Goal: Task Accomplishment & Management: Manage account settings

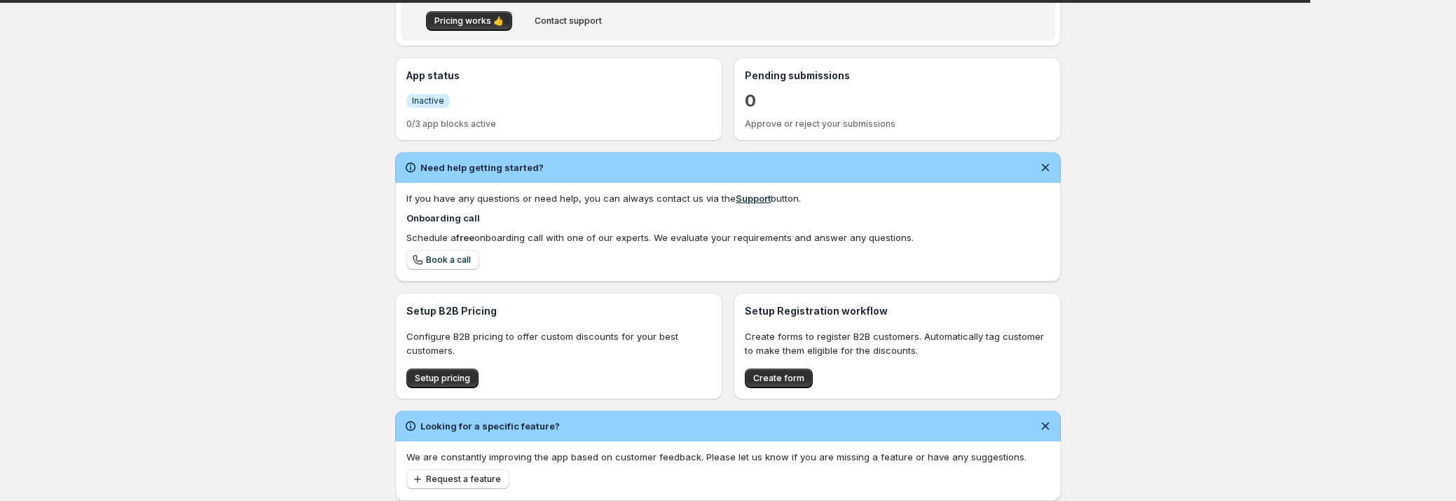
scroll to position [314, 0]
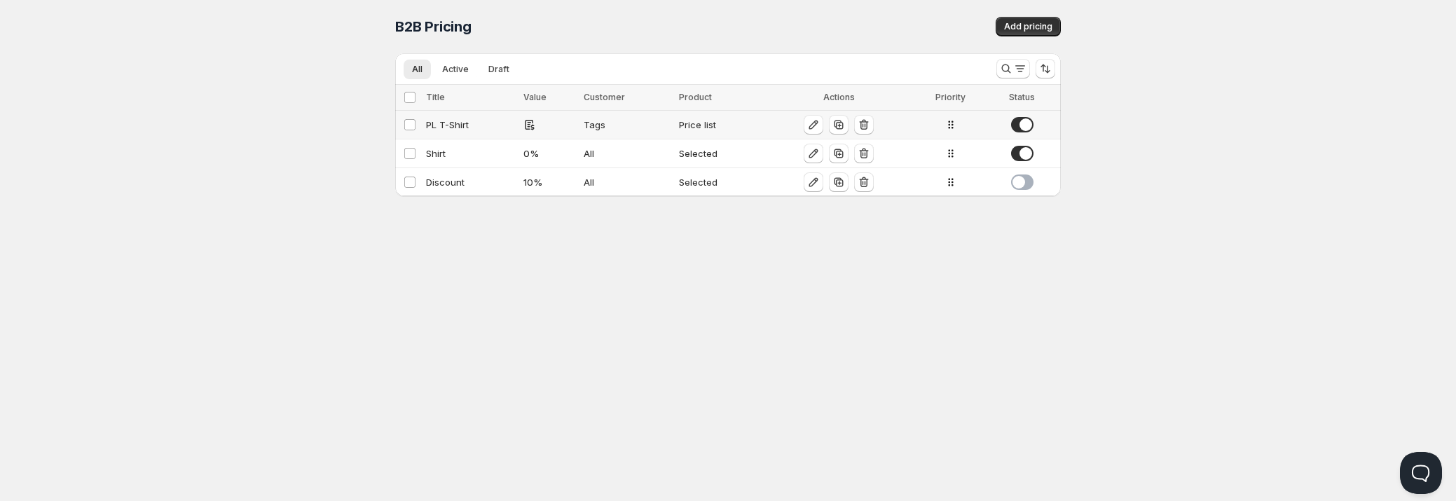
click at [474, 126] on div "PL T-Shirt" at bounding box center [470, 125] width 89 height 14
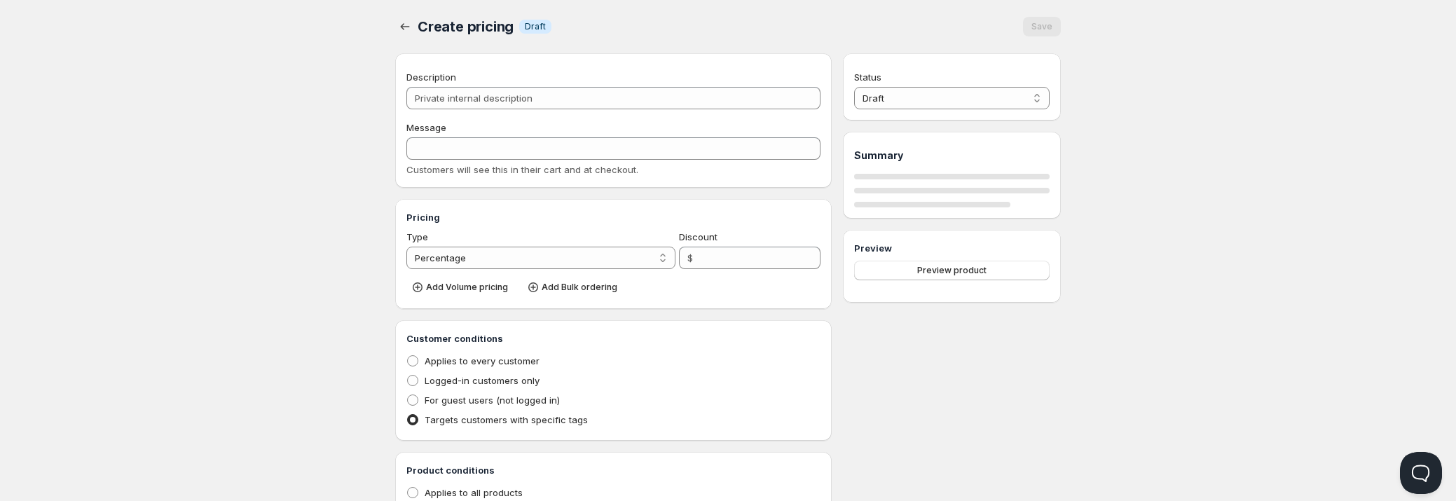
type input "PL T-Shirt"
type input "PL_T-SHIRT"
radio input "true"
select select "1"
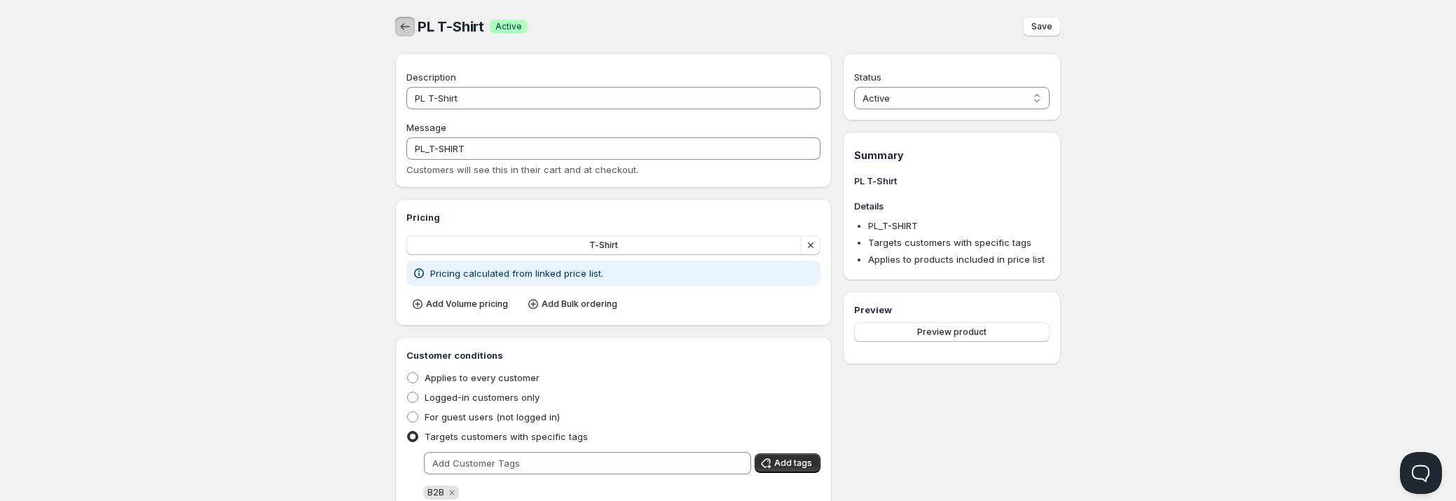
click at [409, 30] on icon "button" at bounding box center [405, 27] width 14 height 14
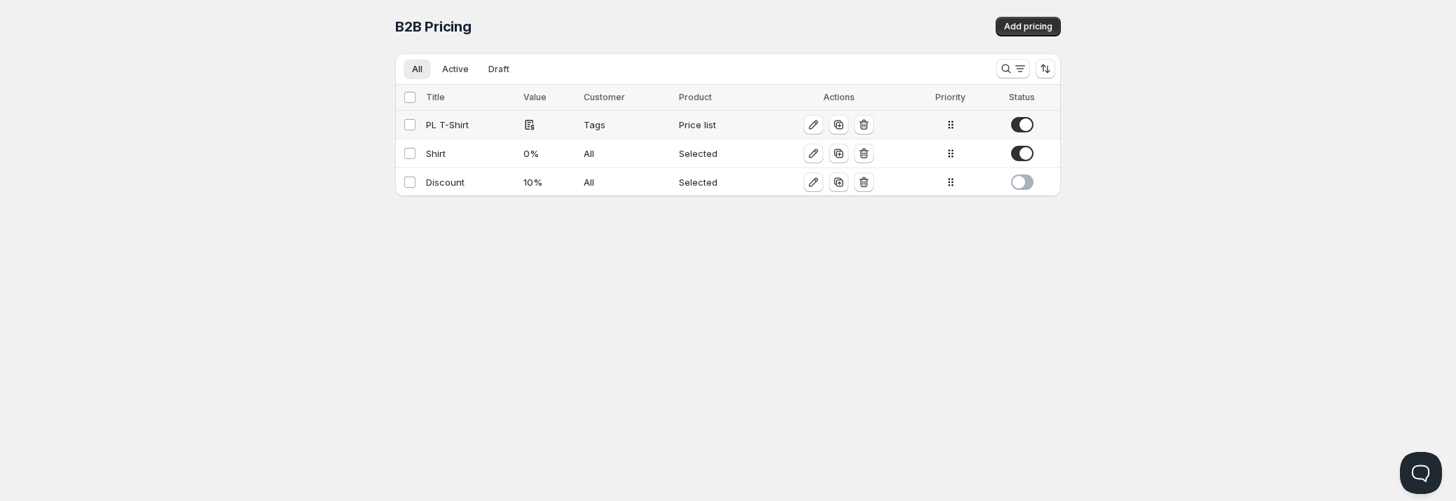
click at [463, 116] on td "PL T-Shirt" at bounding box center [470, 125] width 97 height 29
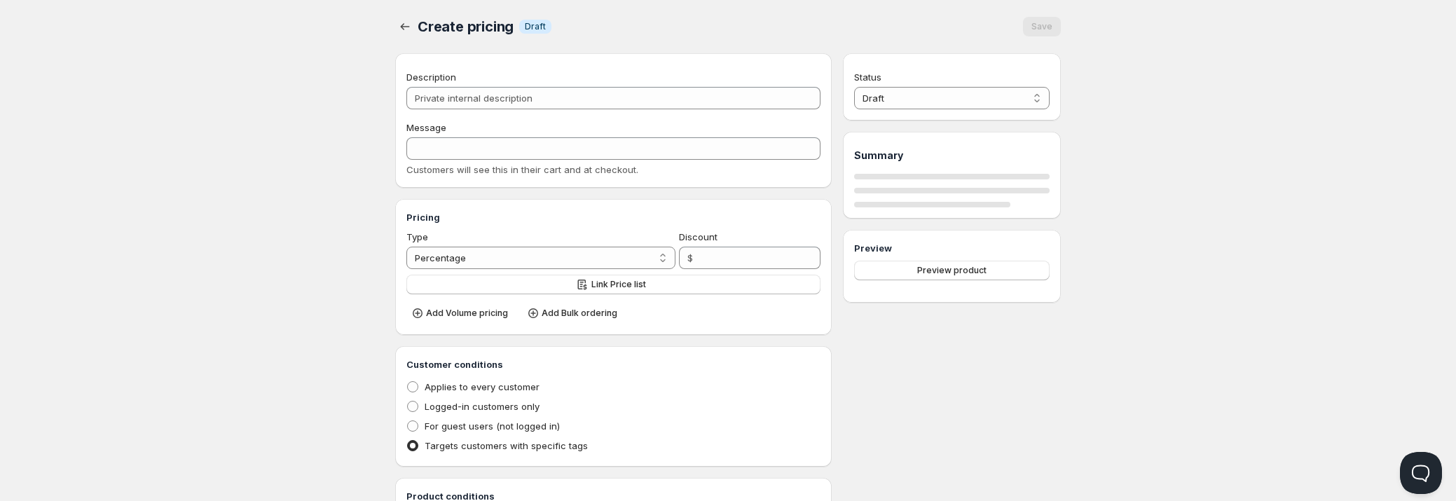
type input "PL T-Shirt"
type input "PL_T-SHIRT"
radio input "true"
select select "1"
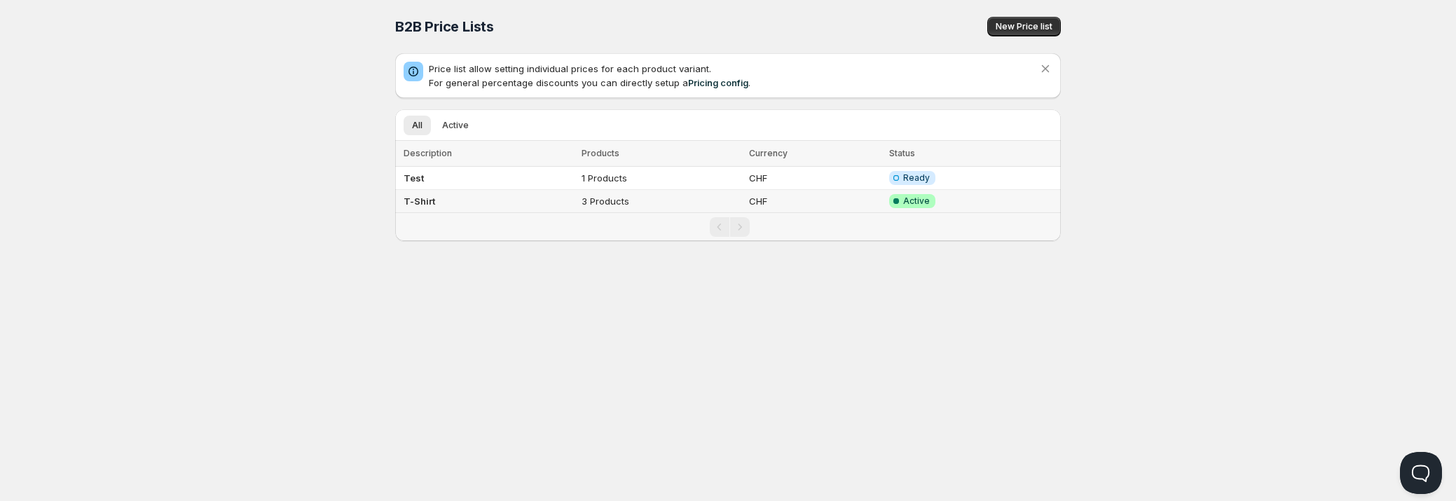
click at [467, 201] on td "T-Shirt" at bounding box center [486, 201] width 182 height 23
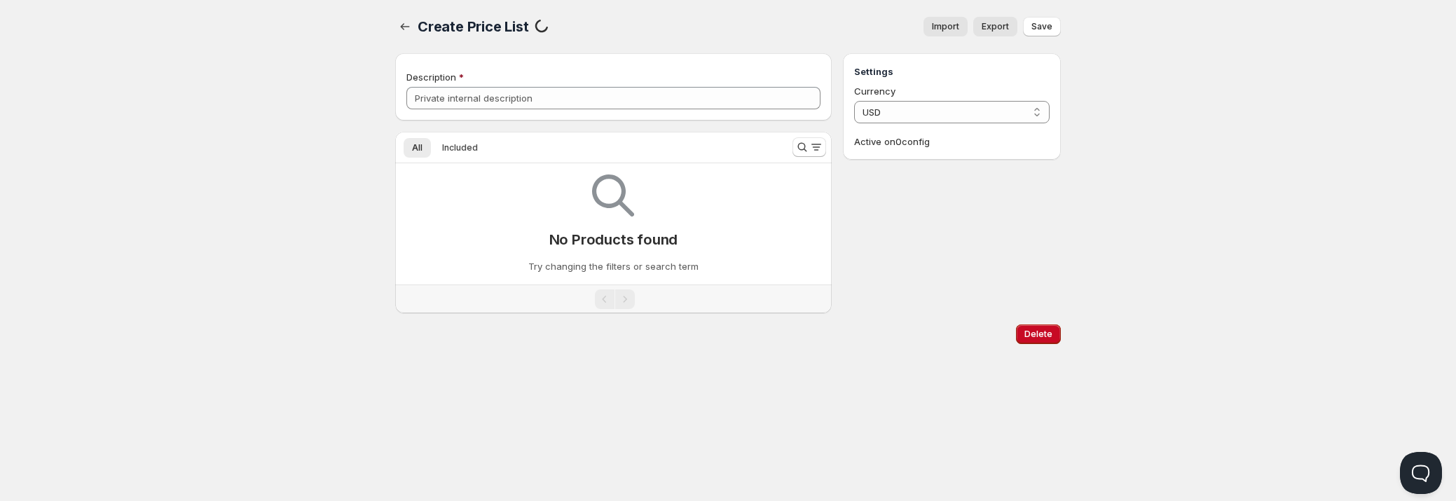
type input "T-Shirt"
select select "CHF"
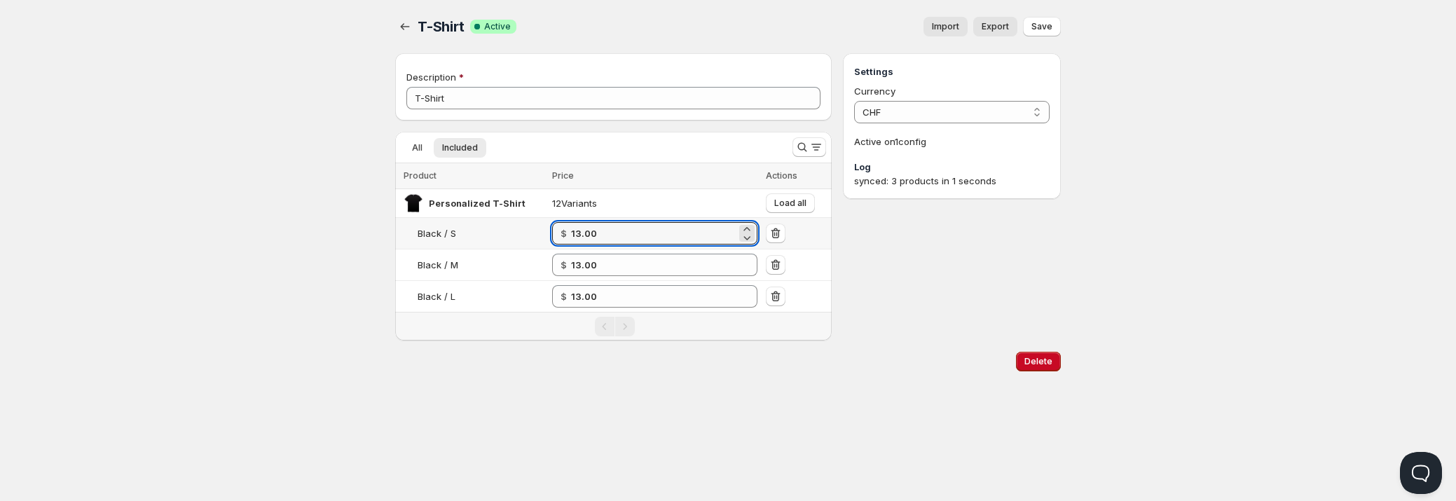
drag, startPoint x: 637, startPoint y: 233, endPoint x: 563, endPoint y: 235, distance: 74.3
click at [563, 235] on div "$ 13.00" at bounding box center [654, 233] width 205 height 22
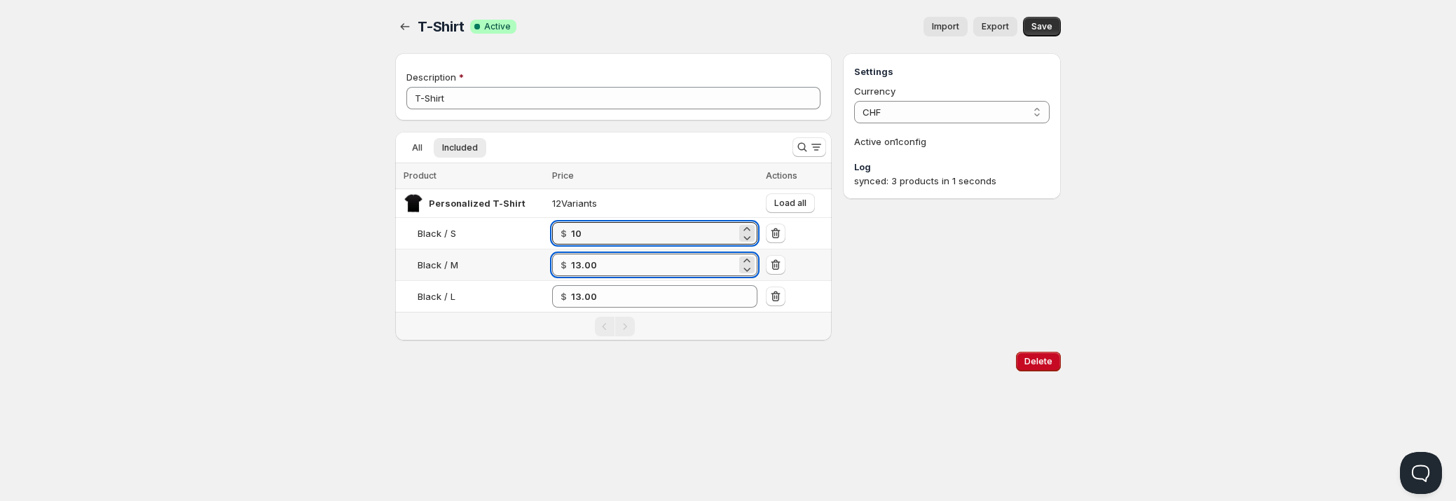
type input "10.00"
click at [637, 268] on input "13.00" at bounding box center [653, 265] width 165 height 22
paste input "number"
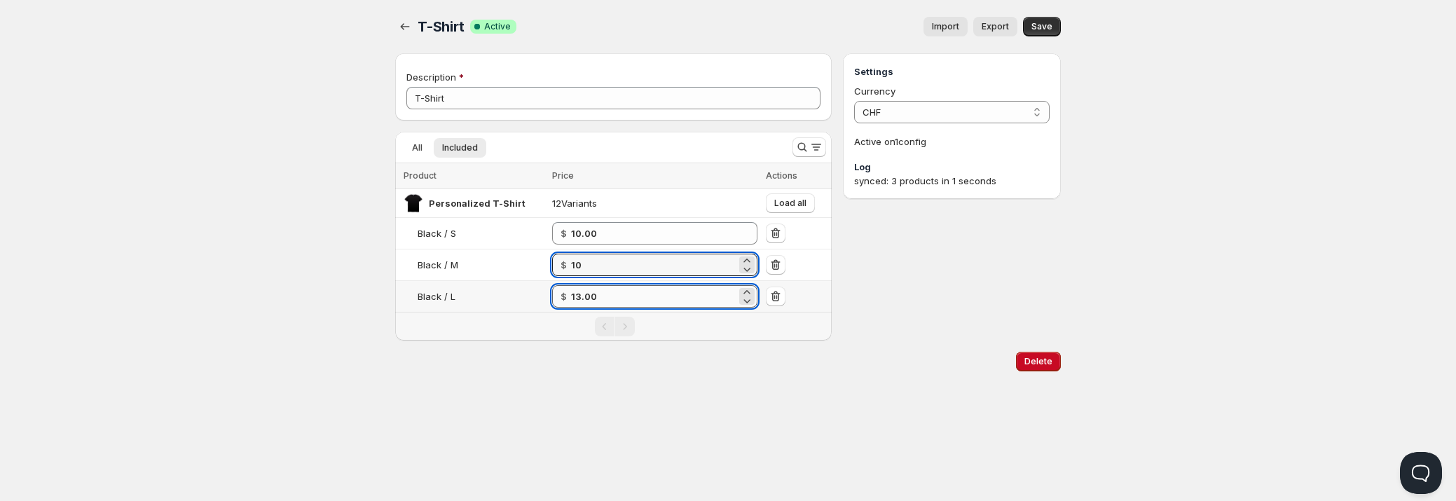
type input "10.00"
click at [638, 288] on input "13.00" at bounding box center [653, 296] width 165 height 22
paste input "number"
type input "10.00"
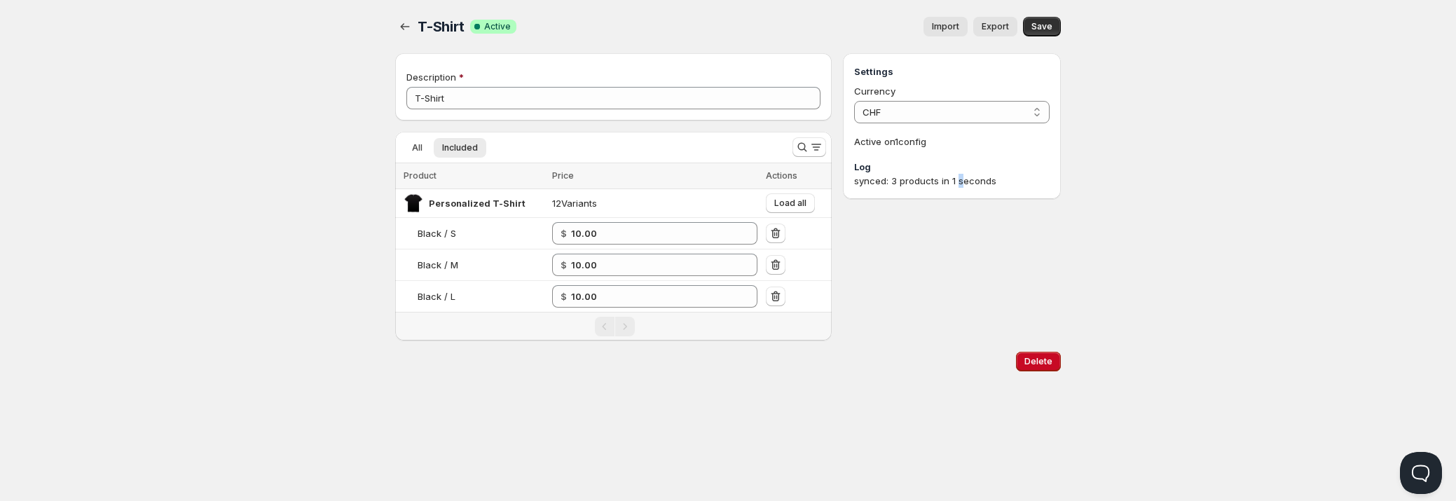
drag, startPoint x: 960, startPoint y: 273, endPoint x: 963, endPoint y: 256, distance: 16.5
click at [961, 273] on div "Settings Currency CHF CHF Active on 1 config Log synced: 3 products in 1 seconds" at bounding box center [952, 196] width 218 height 287
click at [411, 28] on icon "button" at bounding box center [405, 27] width 14 height 14
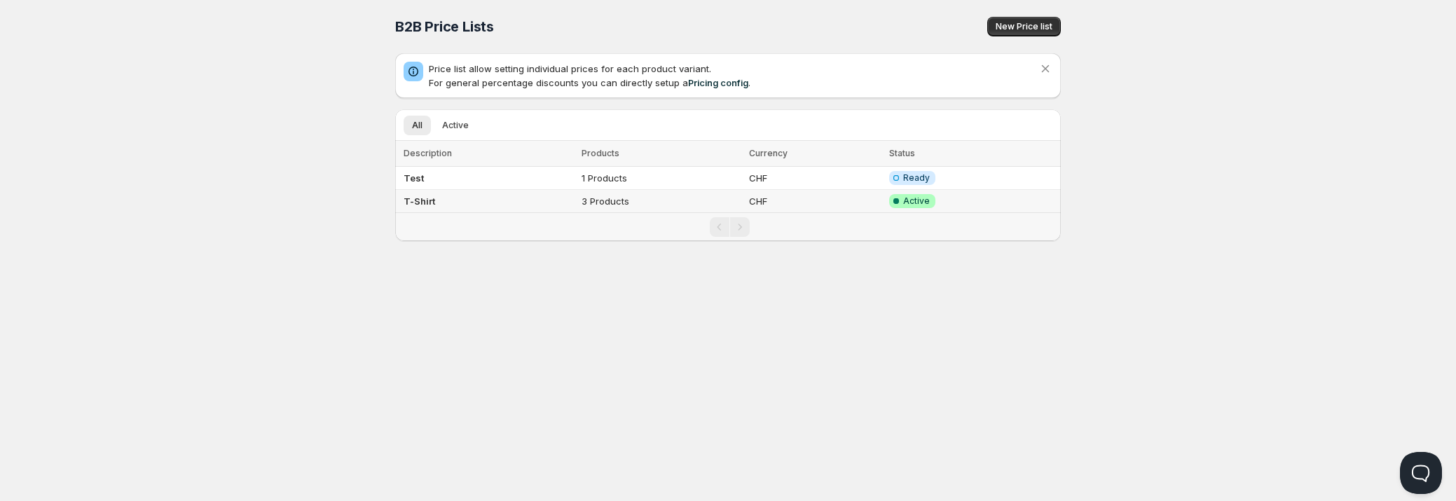
click at [540, 197] on td "T-Shirt" at bounding box center [486, 201] width 182 height 23
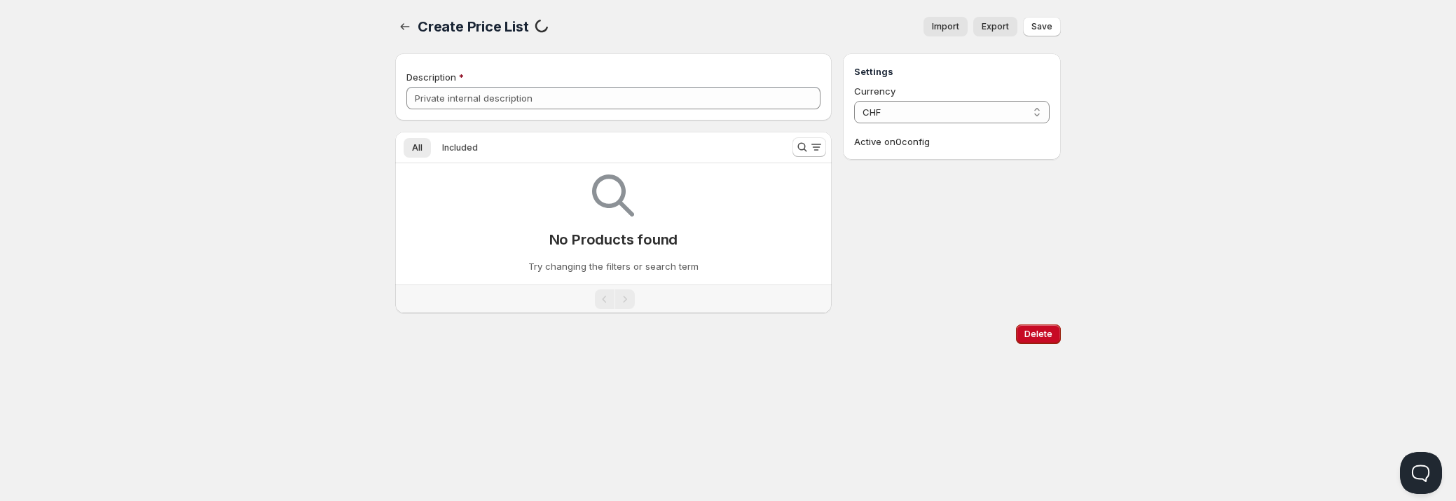
type input "T-Shirt"
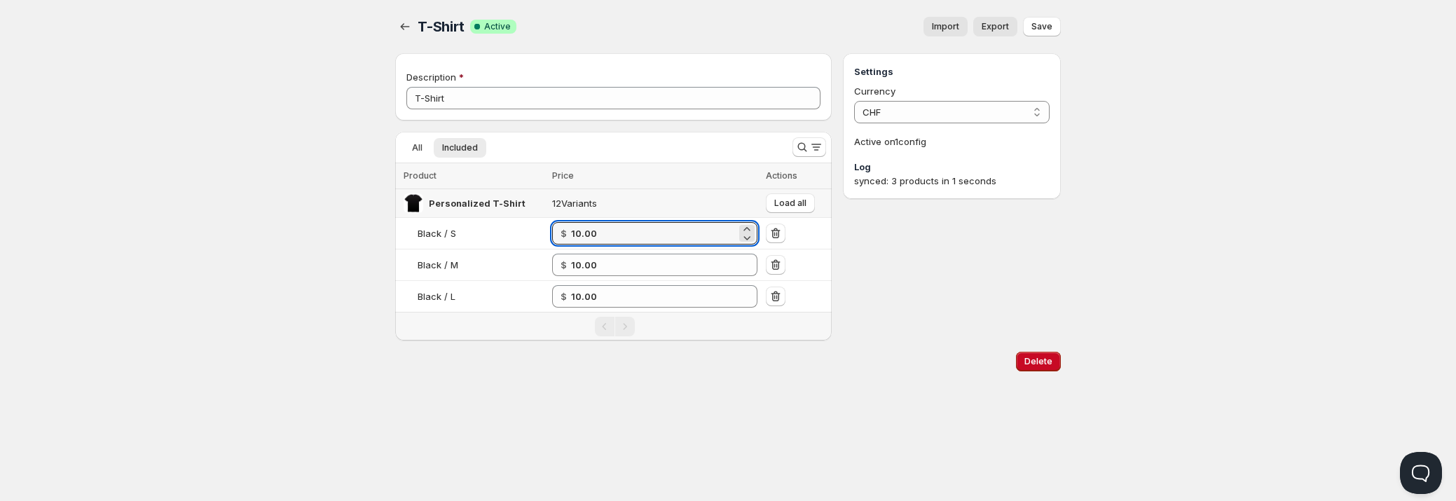
drag, startPoint x: 585, startPoint y: 215, endPoint x: 452, endPoint y: 202, distance: 133.8
click at [453, 202] on tbody "Personalized T-Shirt 12 Variants Load all Black / S $ 10.00 Black / M $ 10.00 B…" at bounding box center [613, 250] width 437 height 123
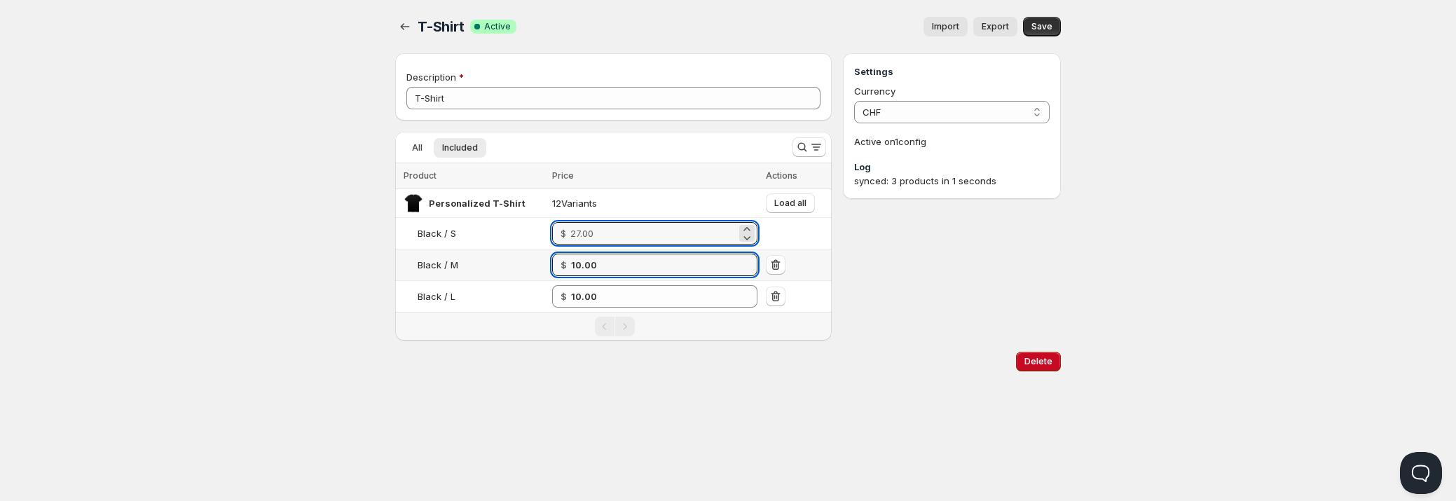
drag, startPoint x: 652, startPoint y: 261, endPoint x: 462, endPoint y: 251, distance: 189.4
click at [464, 249] on tr "Black / M $ 10.00" at bounding box center [613, 265] width 437 height 32
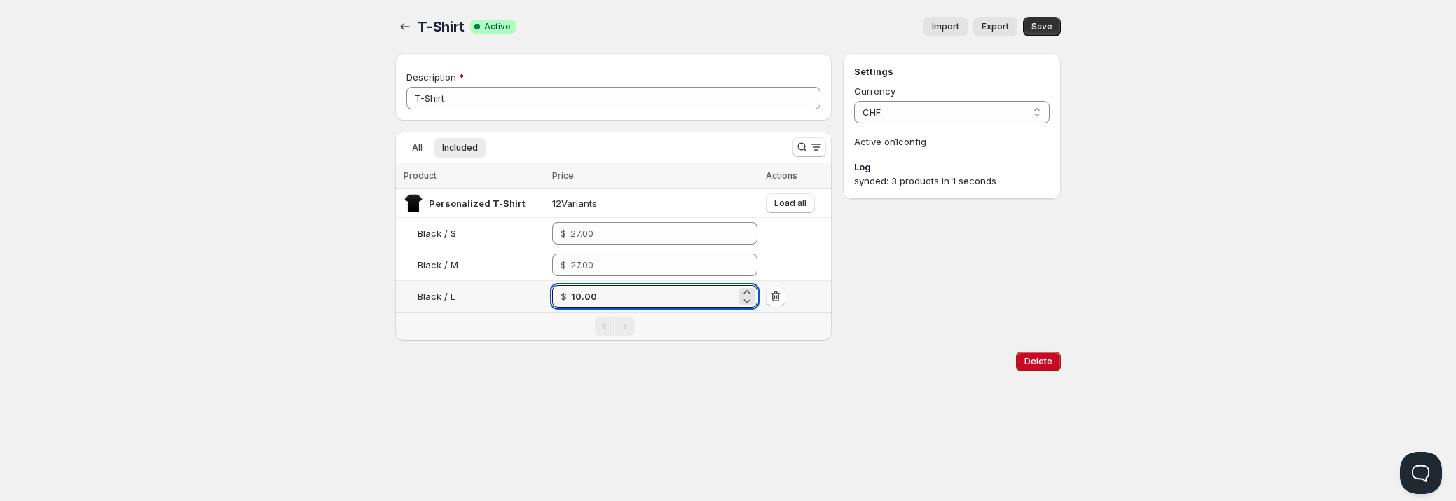
drag, startPoint x: 596, startPoint y: 288, endPoint x: 540, endPoint y: 291, distance: 56.1
click at [540, 291] on tr "Black / L $ 10.00" at bounding box center [613, 297] width 437 height 32
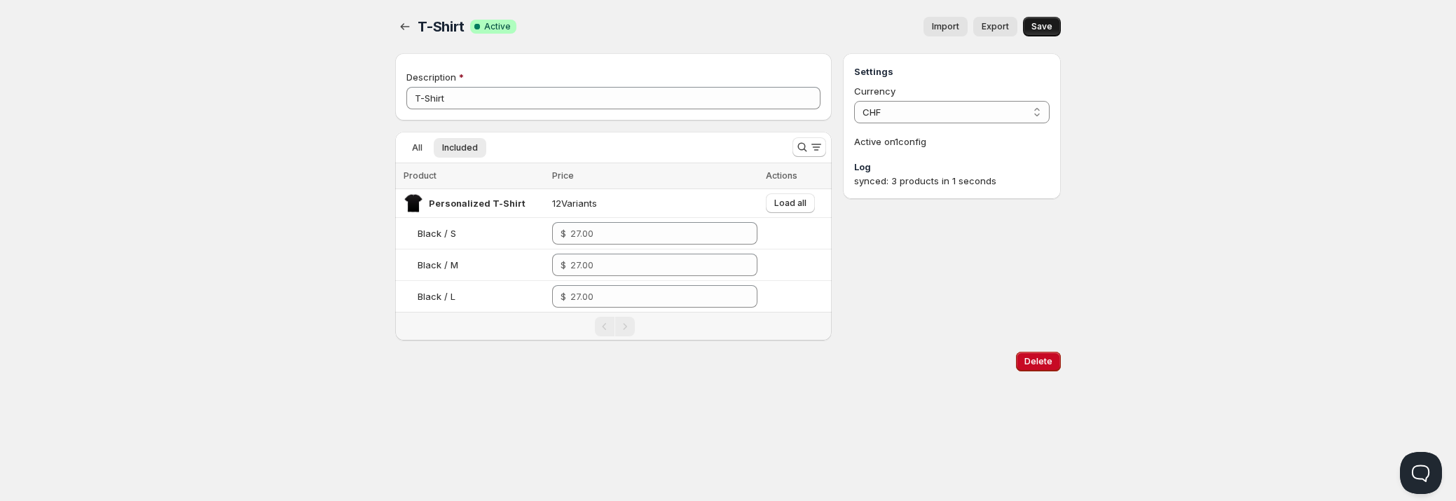
click at [1043, 26] on span "Save" at bounding box center [1041, 26] width 21 height 11
click at [1043, 25] on div "Save" at bounding box center [1042, 27] width 38 height 20
click at [403, 27] on icon "button" at bounding box center [405, 27] width 14 height 14
click at [414, 25] on button "button" at bounding box center [405, 27] width 20 height 20
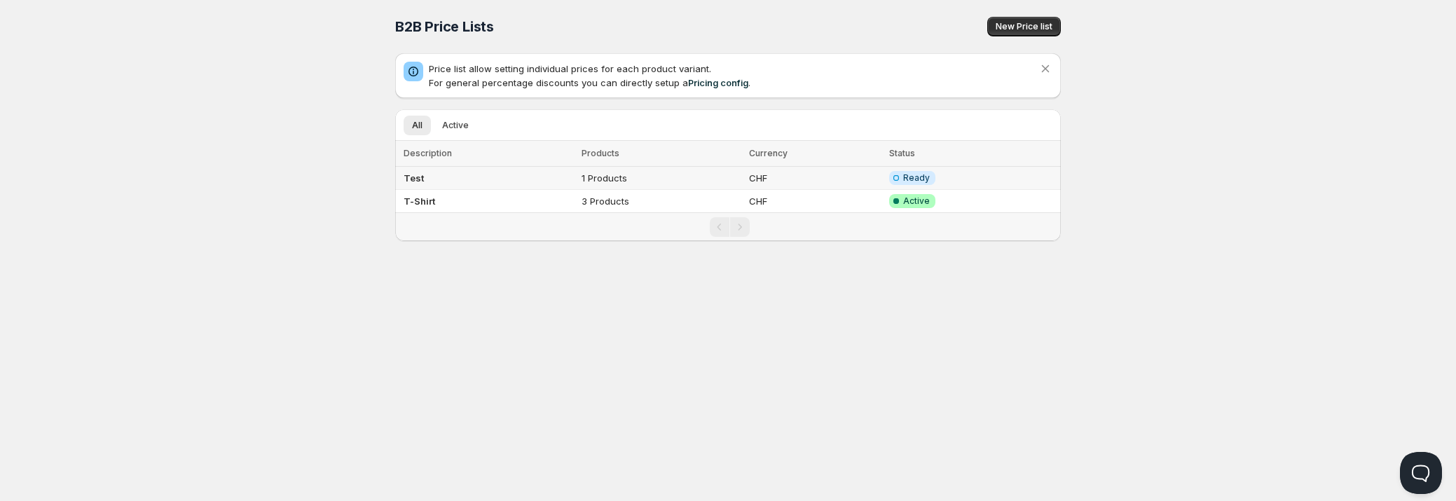
click at [472, 177] on td "Test" at bounding box center [486, 178] width 182 height 23
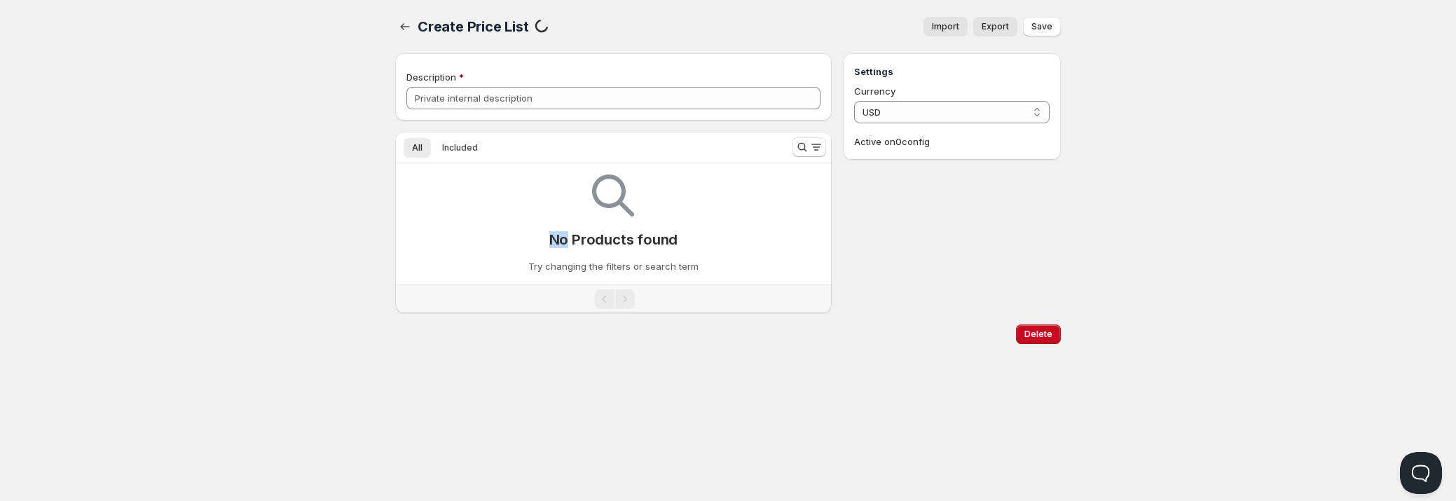
click at [472, 177] on div "No Products found Try changing the filters or search term" at bounding box center [613, 218] width 414 height 110
type input "Test"
select select "CHF"
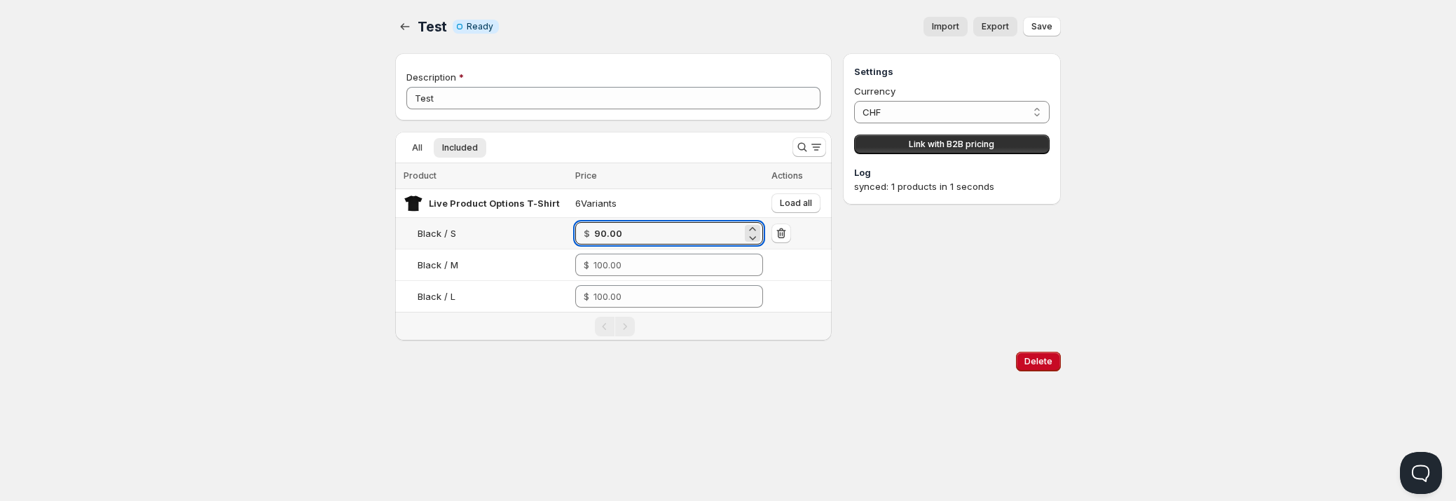
drag, startPoint x: 655, startPoint y: 231, endPoint x: 561, endPoint y: 235, distance: 94.7
click at [561, 235] on tr "Black / S $ 90.00" at bounding box center [613, 234] width 437 height 32
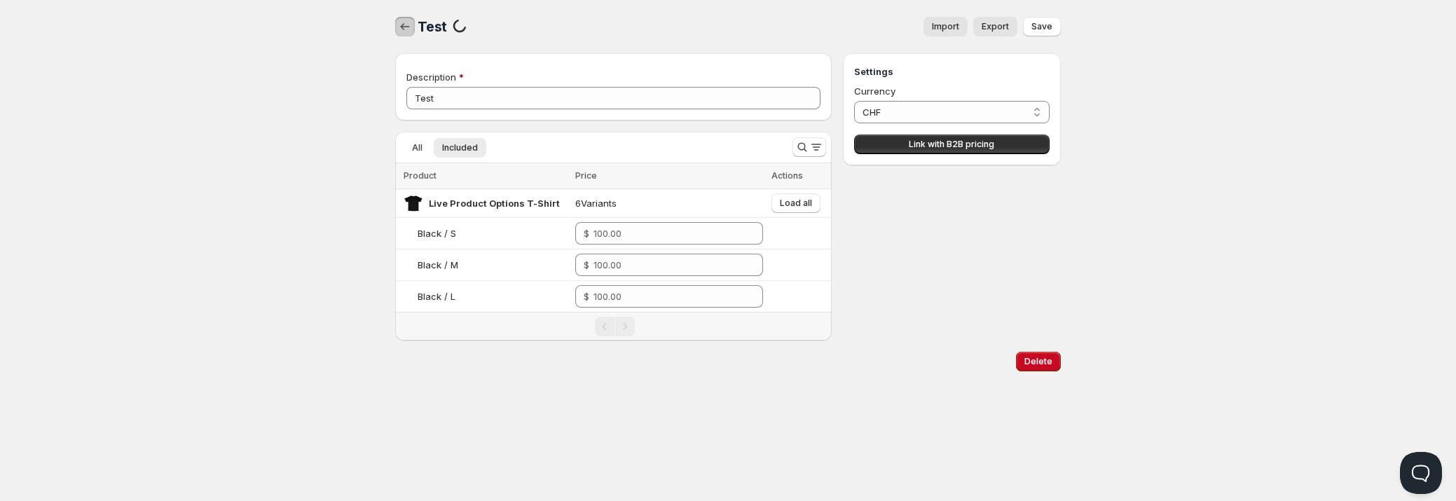
click at [407, 27] on icon "button" at bounding box center [405, 27] width 14 height 14
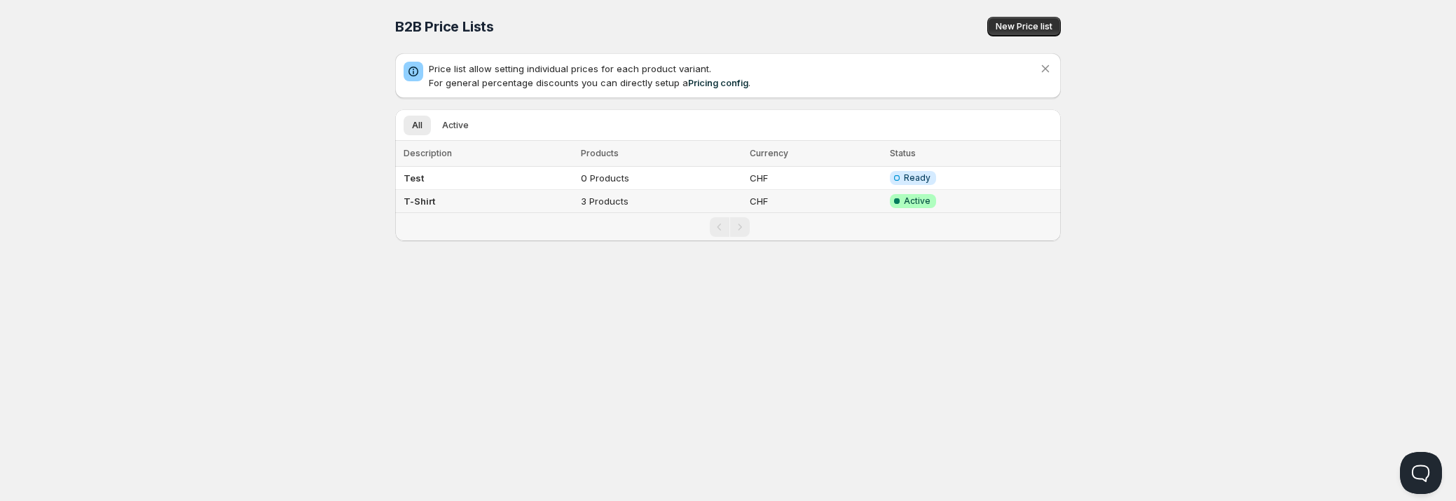
click at [621, 206] on td "3 Products" at bounding box center [661, 201] width 169 height 23
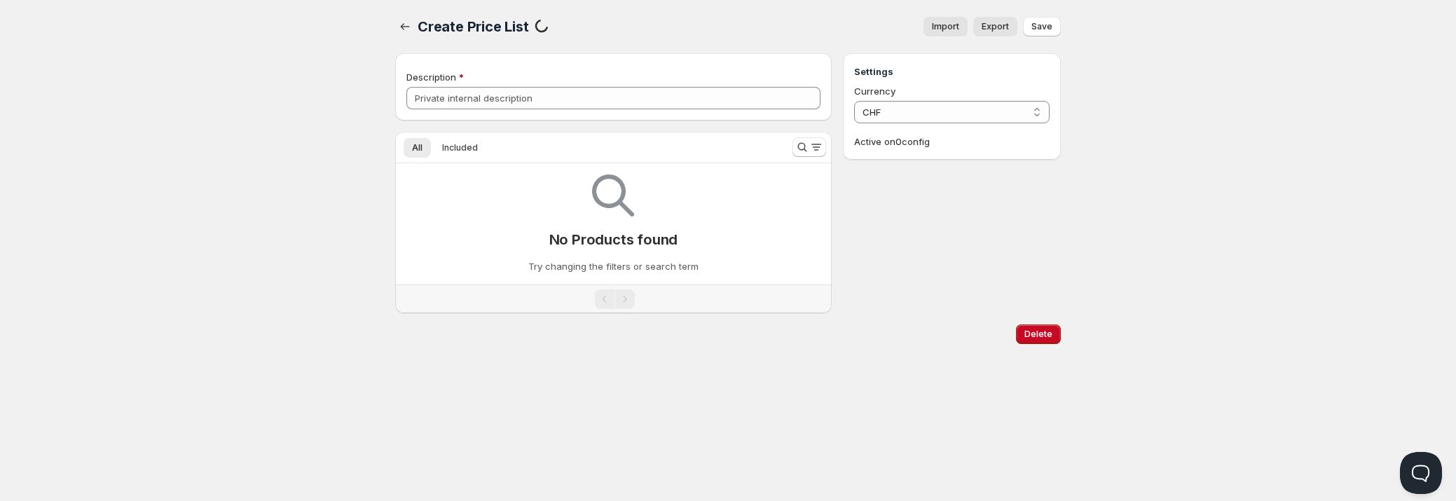
type input "T-Shirt"
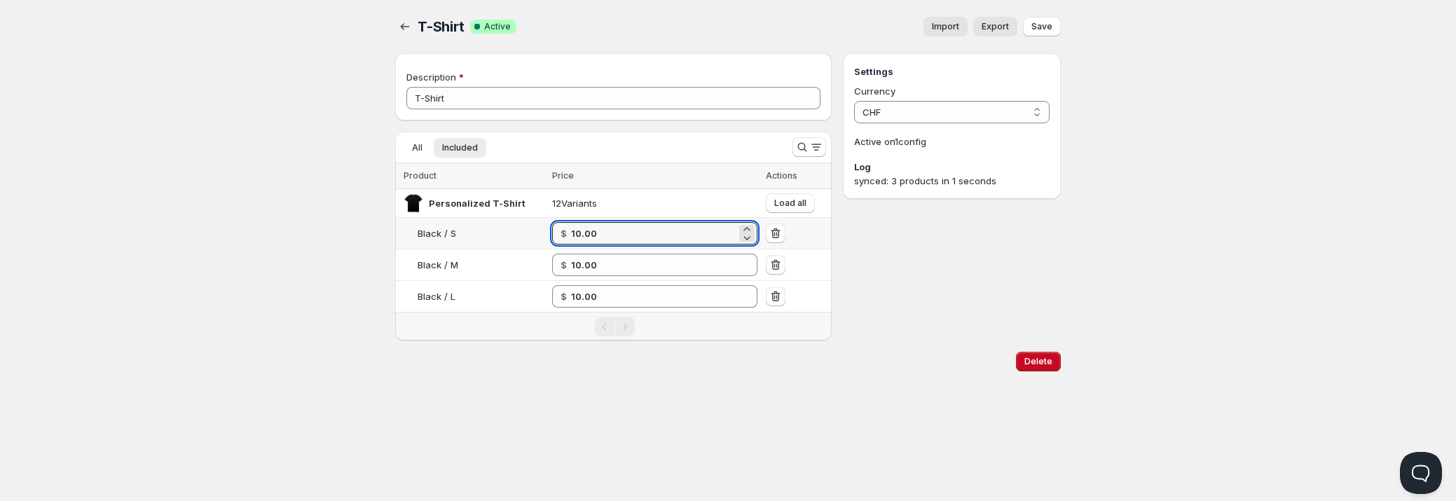
drag, startPoint x: 537, startPoint y: 239, endPoint x: 484, endPoint y: 239, distance: 52.5
click at [487, 239] on tr "Black / S $ 10.00" at bounding box center [613, 234] width 437 height 32
click at [781, 230] on button "button" at bounding box center [776, 234] width 20 height 20
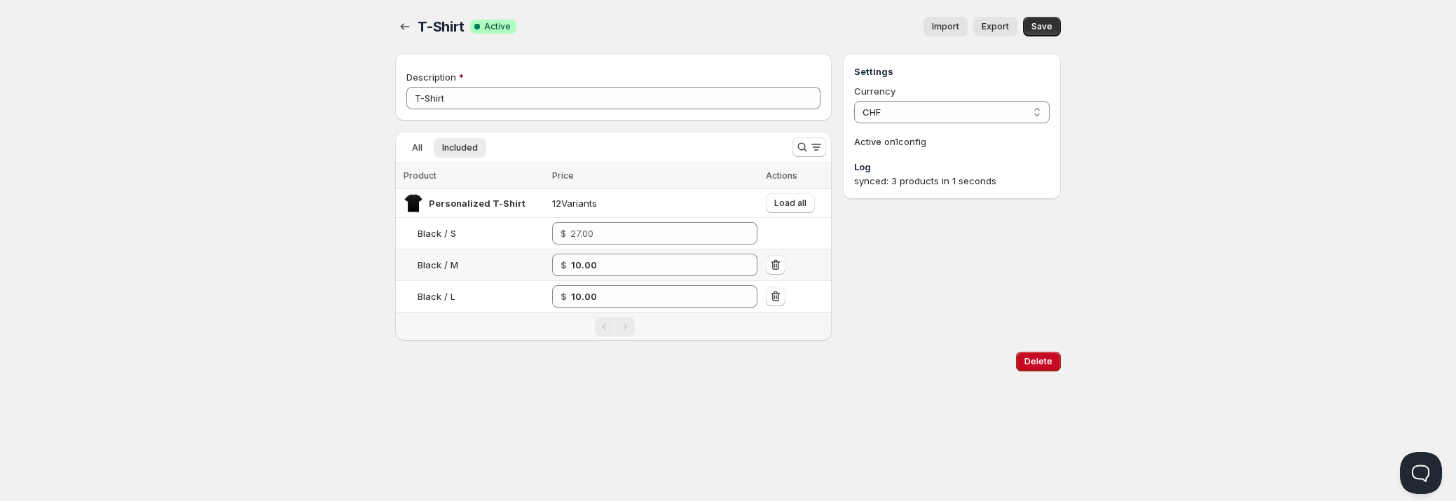
drag, startPoint x: 775, startPoint y: 263, endPoint x: 777, endPoint y: 282, distance: 19.7
click at [776, 263] on icon "button" at bounding box center [776, 265] width 1 height 4
click at [776, 297] on icon "button" at bounding box center [776, 296] width 14 height 14
click at [1040, 19] on button "Save" at bounding box center [1042, 27] width 38 height 20
click at [404, 26] on icon "button" at bounding box center [405, 27] width 14 height 14
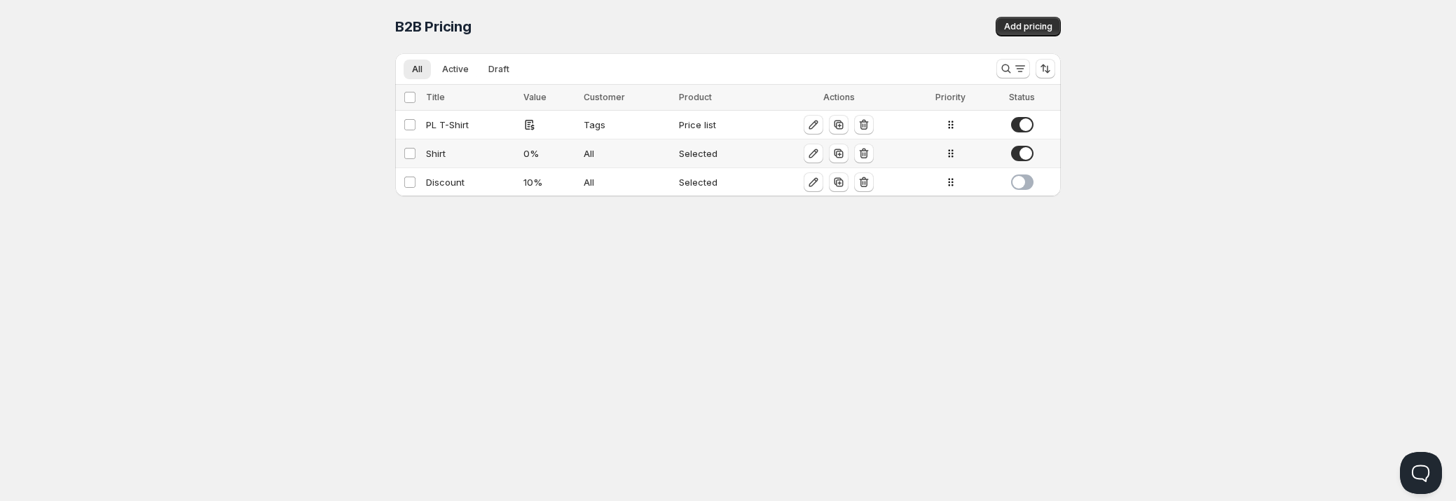
click at [480, 160] on div "Shirt" at bounding box center [470, 153] width 89 height 14
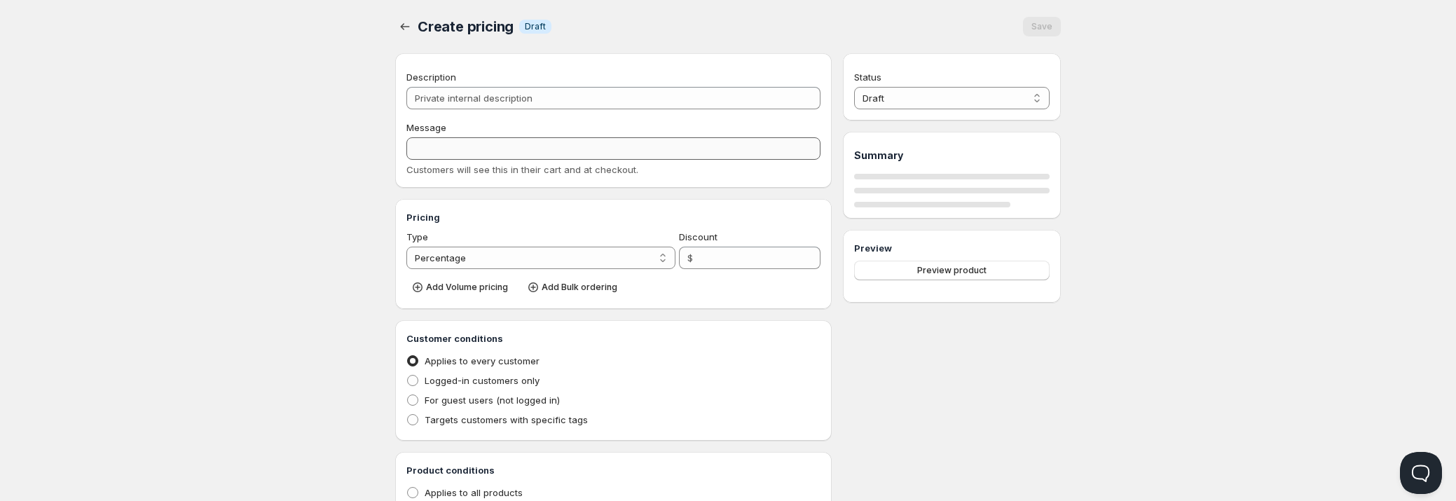
type input "Shirt"
type input "SHIRT"
type input "0"
radio input "true"
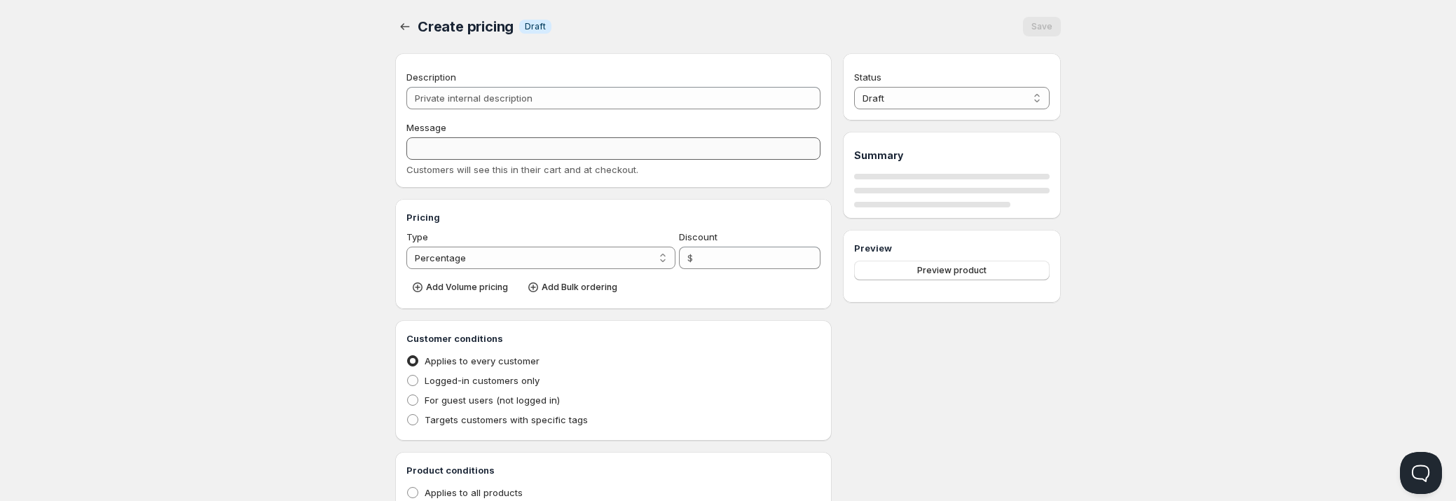
select select "1"
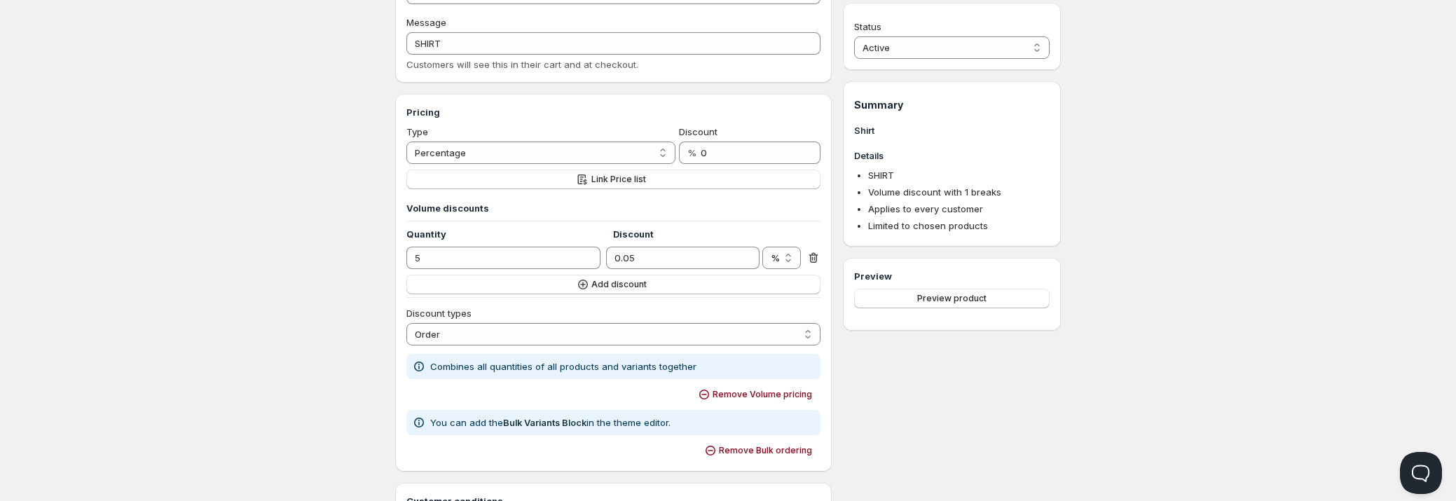
scroll to position [127, 0]
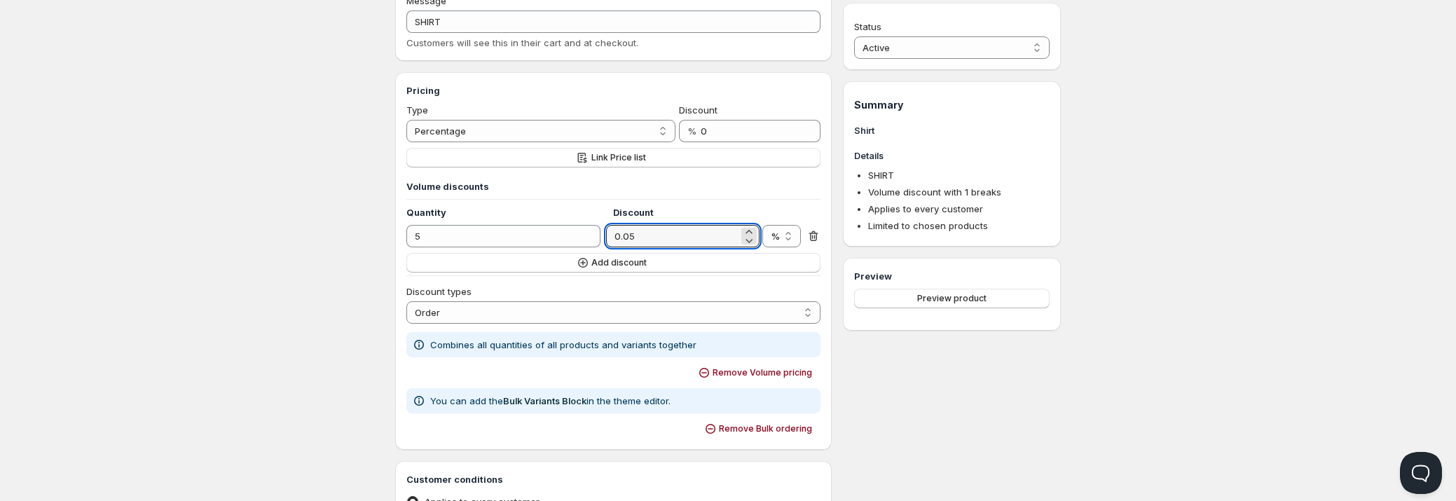
drag, startPoint x: 693, startPoint y: 231, endPoint x: 493, endPoint y: 221, distance: 199.9
click at [493, 221] on div "Volume discounts Quantity Discount 5 0.05 % $ % Add discount" at bounding box center [613, 225] width 414 height 93
click at [813, 233] on icon at bounding box center [813, 236] width 14 height 14
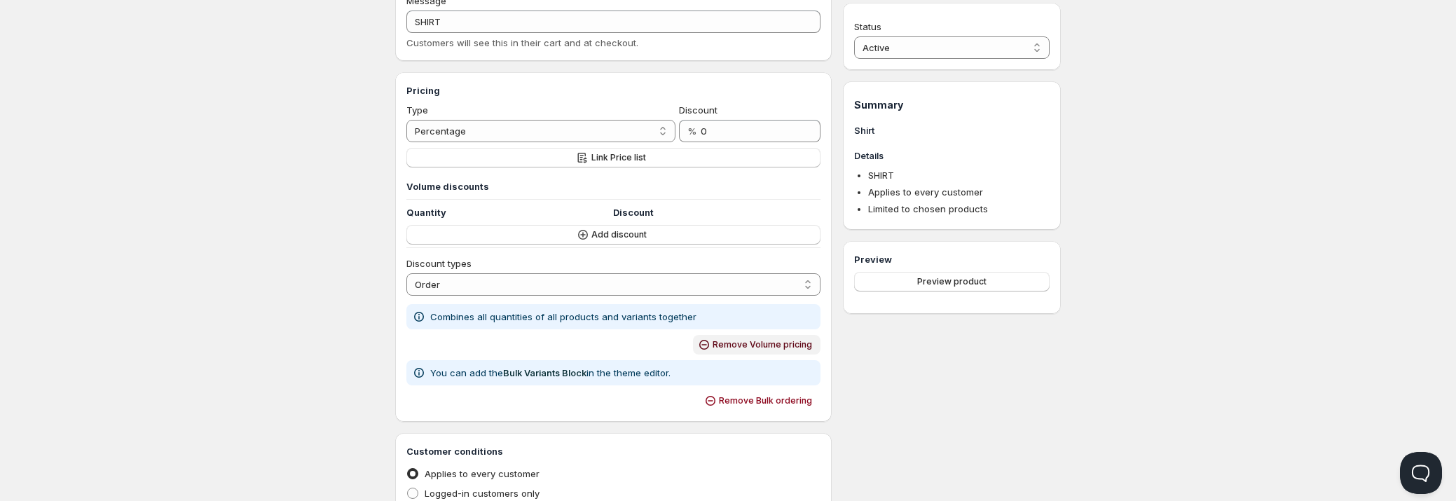
click at [778, 339] on span "Remove Volume pricing" at bounding box center [762, 344] width 99 height 11
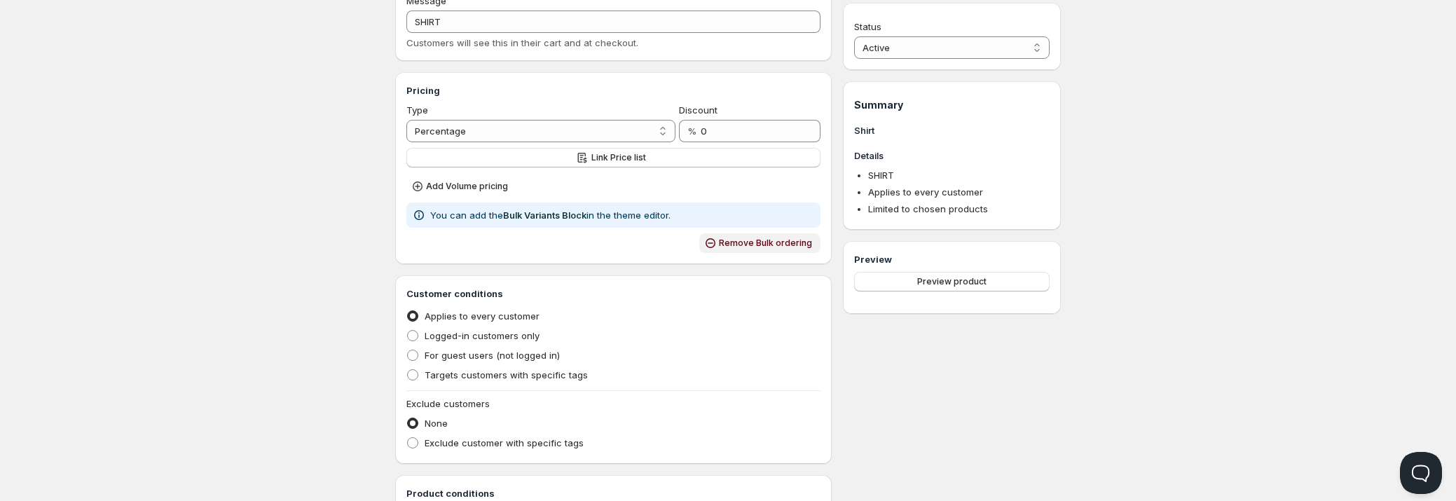
click at [781, 238] on span "Remove Bulk ordering" at bounding box center [765, 243] width 93 height 11
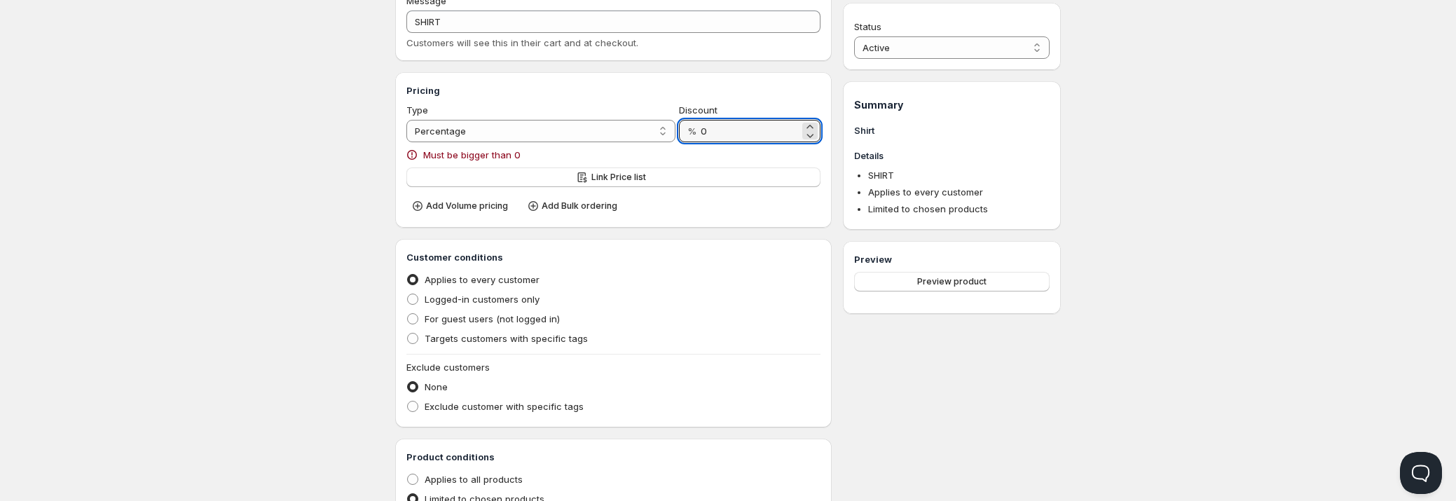
drag, startPoint x: 697, startPoint y: 133, endPoint x: 688, endPoint y: 133, distance: 9.1
click at [688, 133] on div "% 0" at bounding box center [750, 131] width 142 height 22
click at [738, 135] on input "0" at bounding box center [750, 131] width 99 height 22
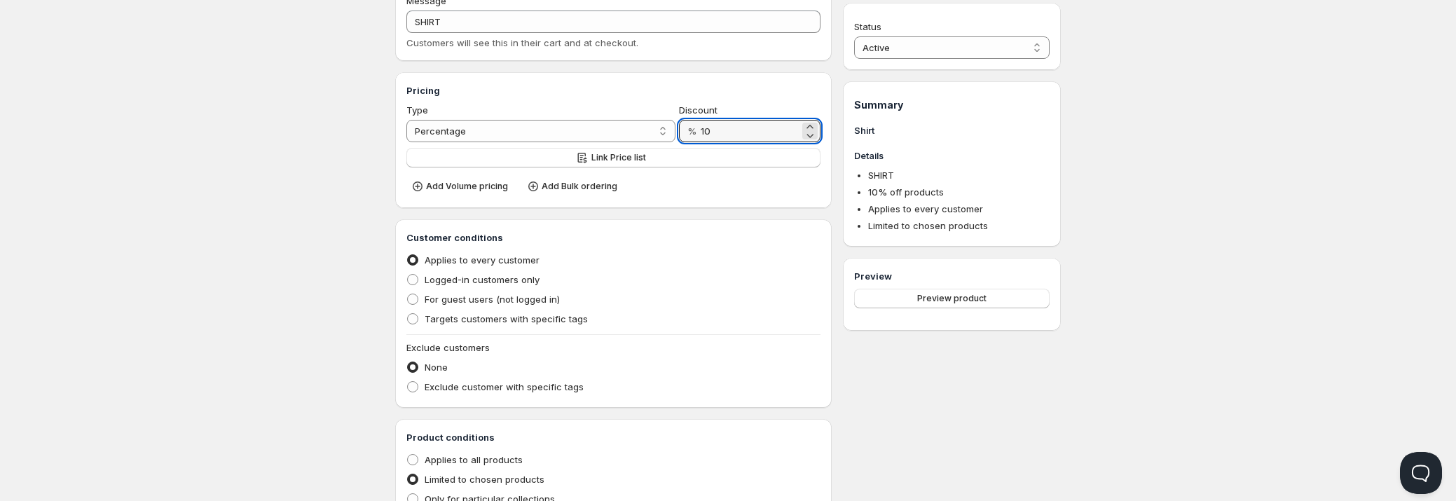
type input "10"
click at [329, 204] on div "Home Pricing Price lists Checkout Forms Submissions Settings Features Plans Shi…" at bounding box center [728, 310] width 1456 height 874
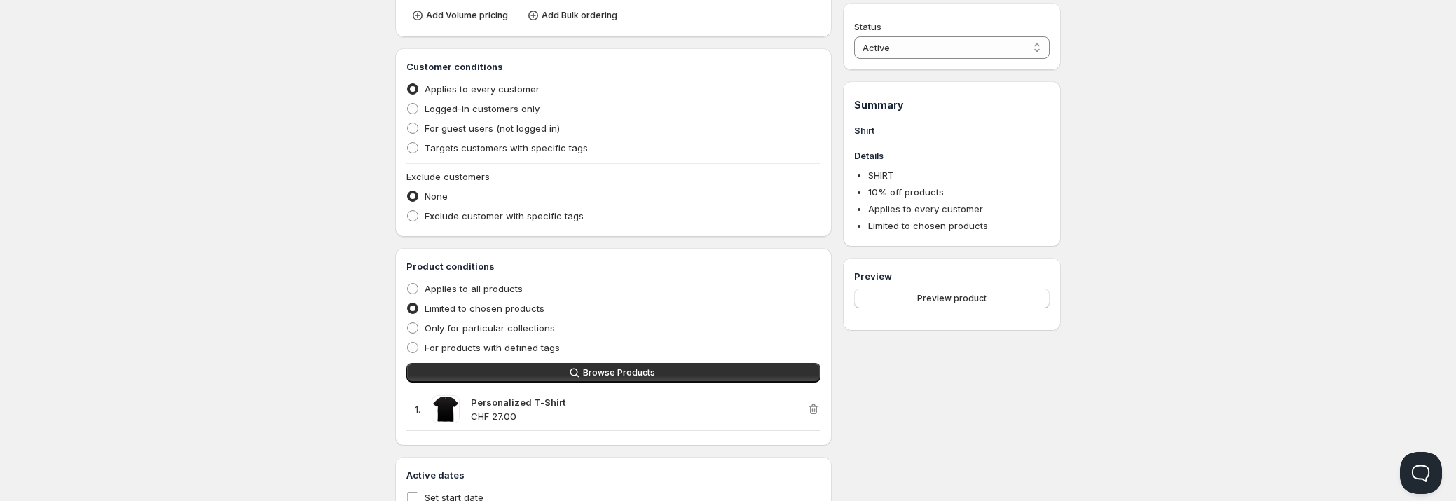
scroll to position [318, 0]
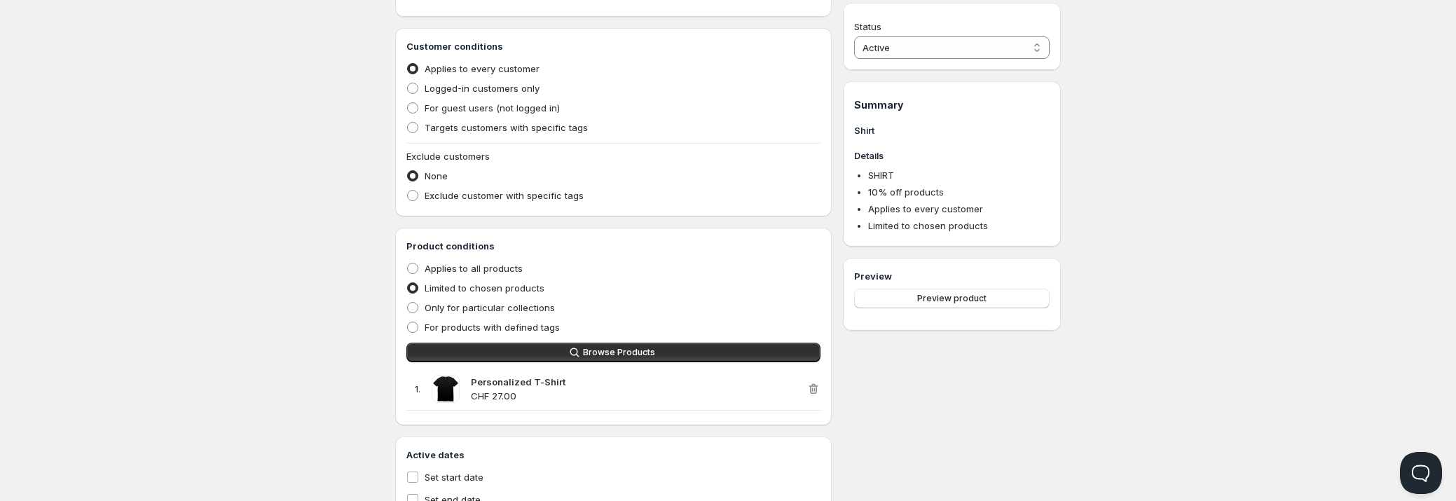
click at [813, 387] on icon "button" at bounding box center [813, 389] width 1 height 4
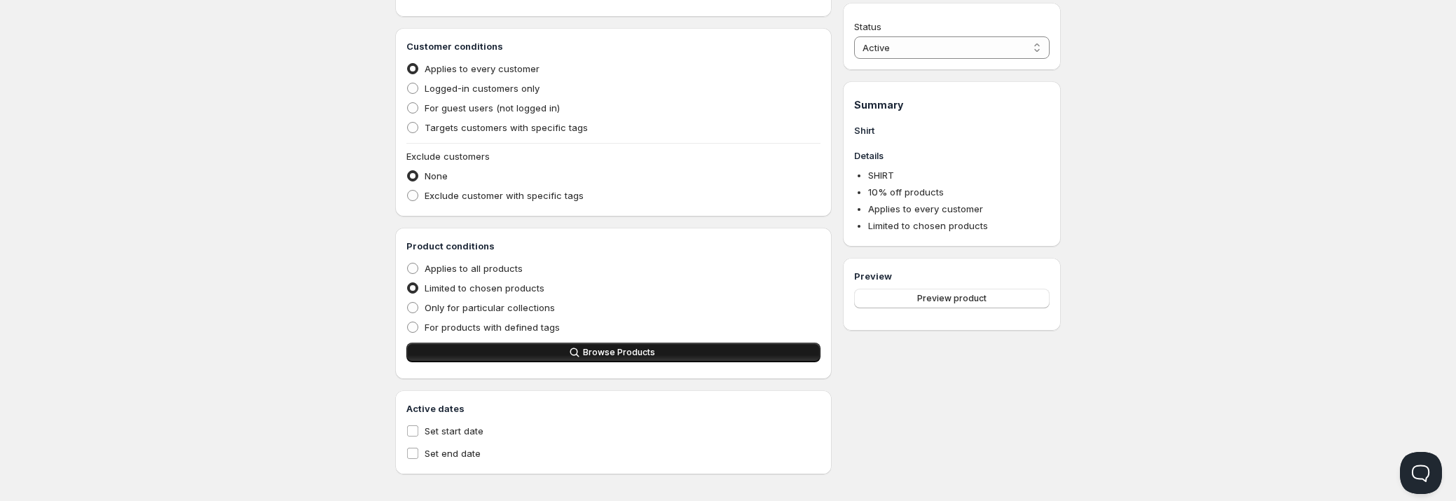
click at [610, 351] on span "Browse Products" at bounding box center [619, 352] width 72 height 11
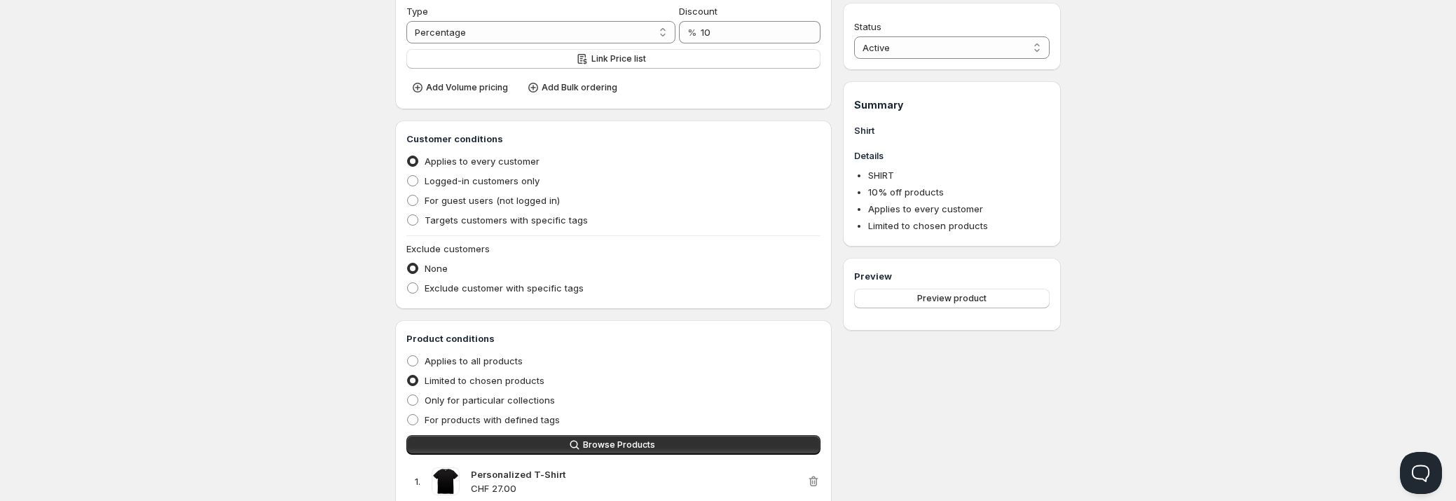
scroll to position [0, 0]
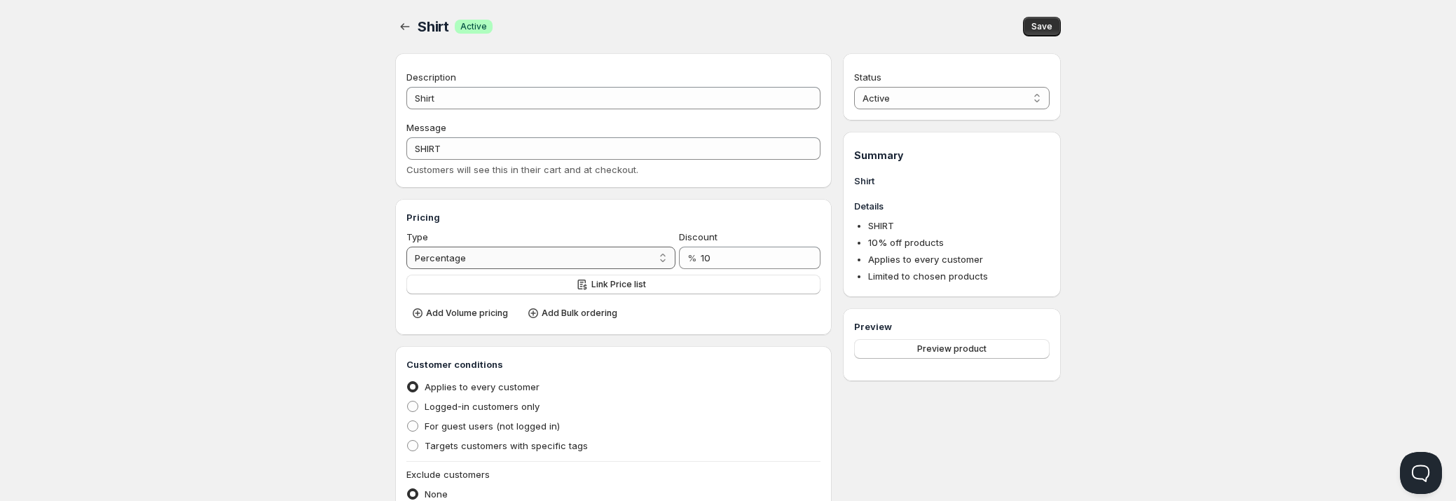
click at [568, 262] on select "Percentage Absolute" at bounding box center [540, 258] width 269 height 22
select select "2"
click at [406, 247] on select "Percentage Absolute" at bounding box center [540, 258] width 269 height 22
click at [1049, 23] on span "Save" at bounding box center [1041, 26] width 21 height 11
click at [694, 282] on button "Link Price list" at bounding box center [613, 285] width 414 height 20
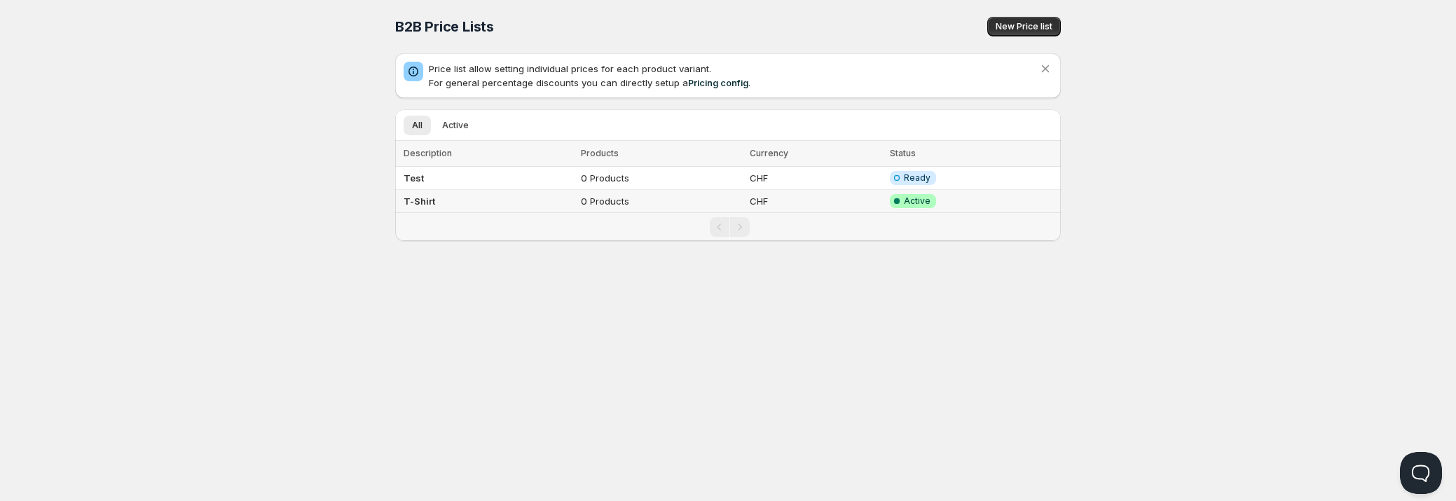
click at [516, 194] on td "T-Shirt" at bounding box center [485, 201] width 181 height 23
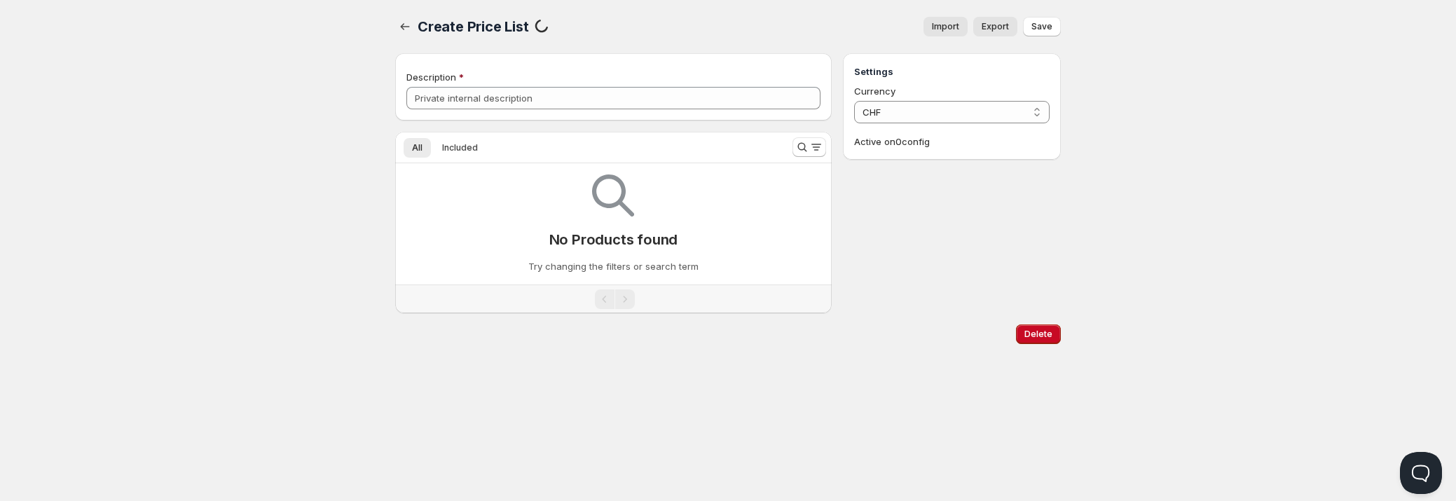
type input "T-Shirt"
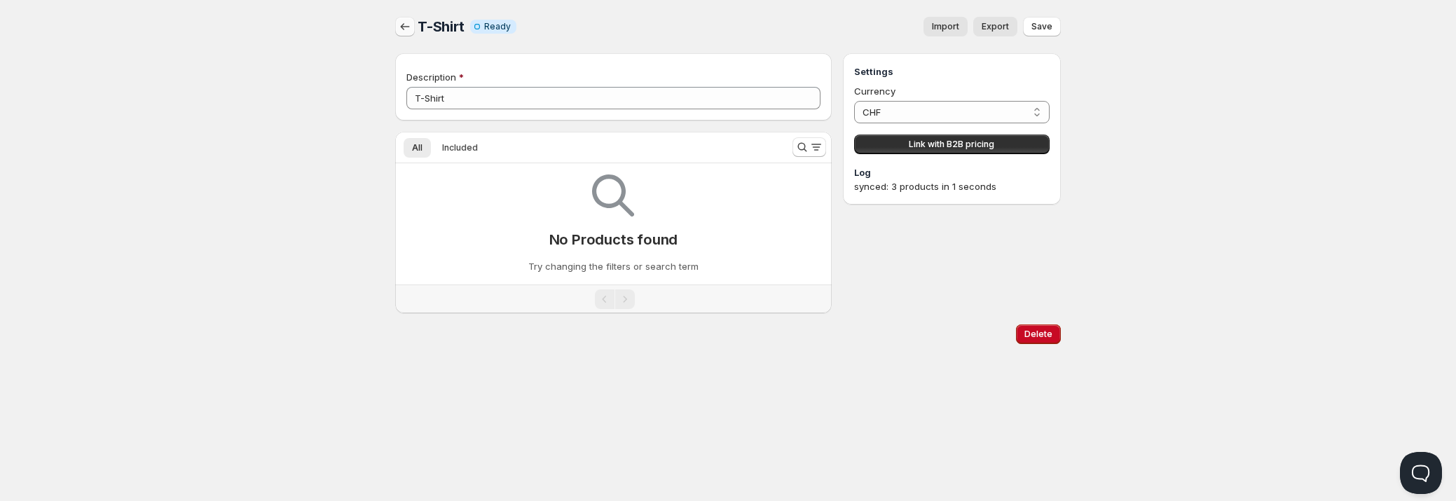
click at [411, 25] on icon "button" at bounding box center [405, 27] width 14 height 14
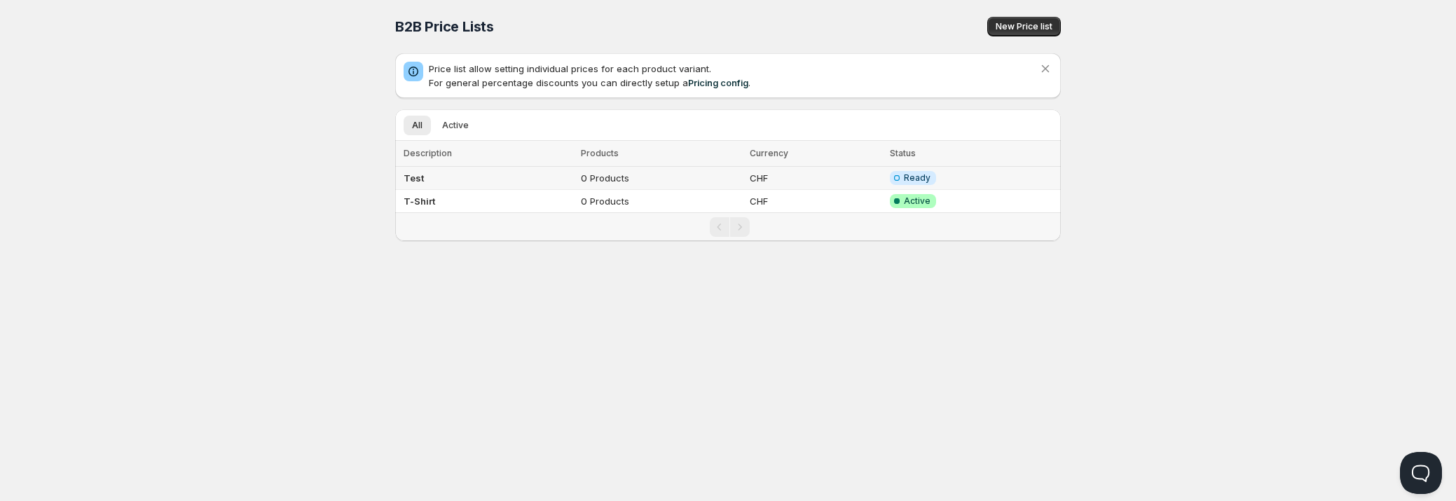
click at [466, 179] on td "Test" at bounding box center [485, 178] width 181 height 23
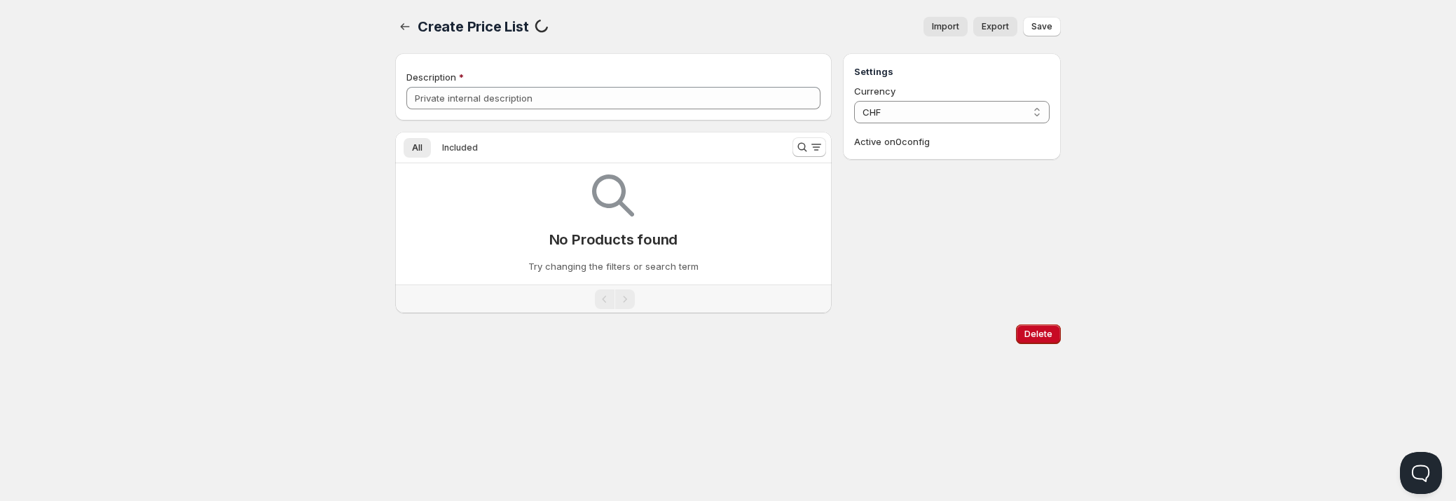
type input "Test"
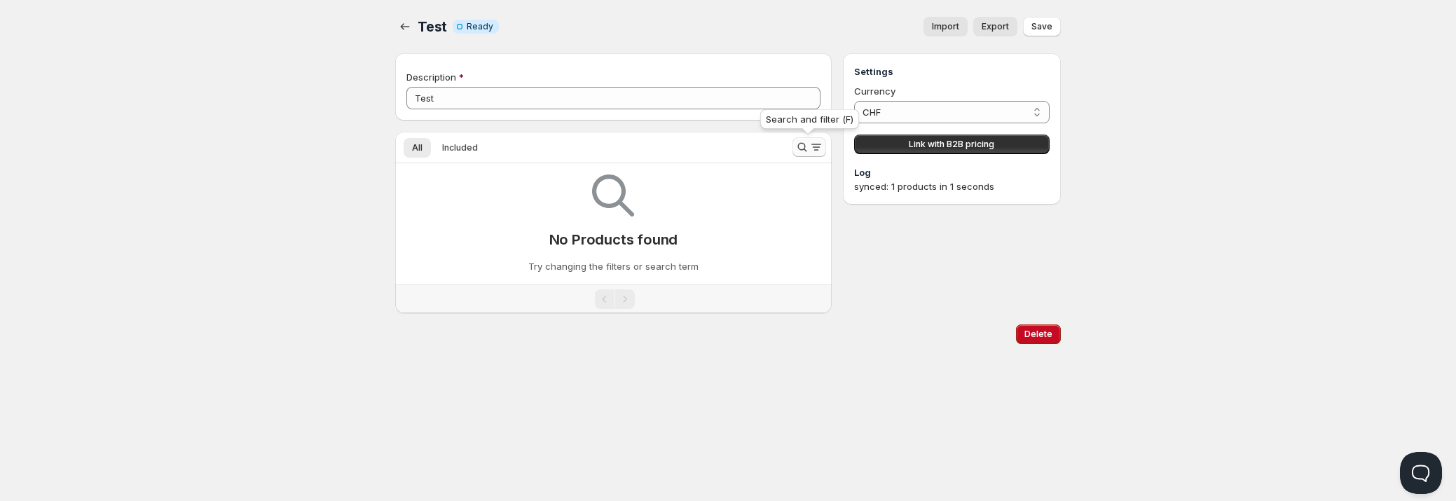
click at [803, 146] on icon "Search and filter results" at bounding box center [802, 147] width 14 height 14
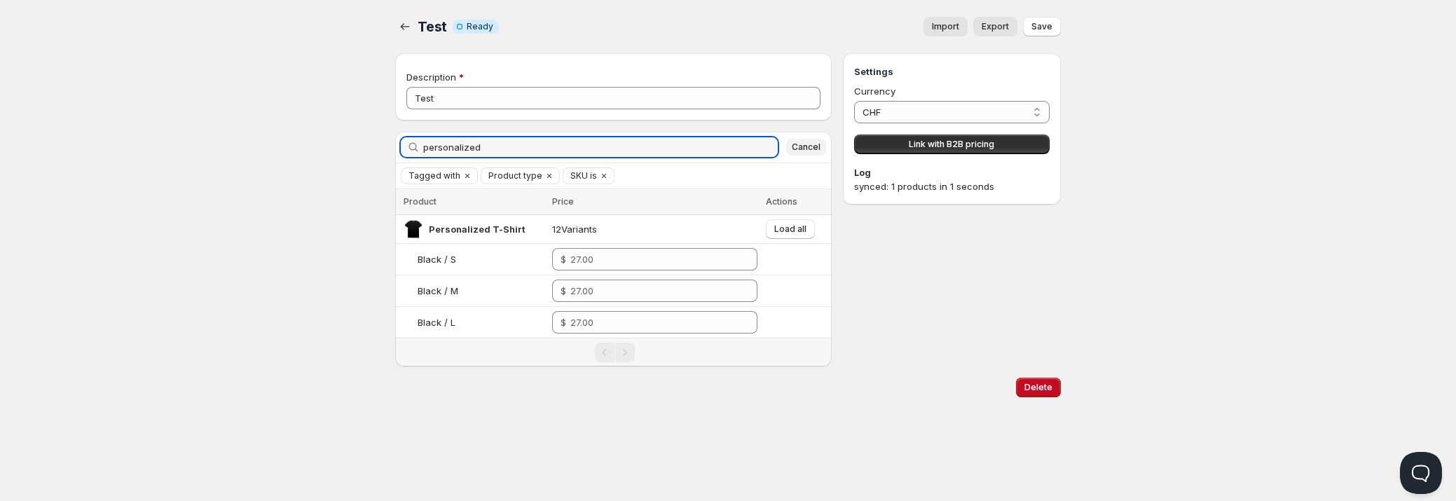
type input "personalized"
click at [807, 143] on span "Cancel" at bounding box center [806, 147] width 29 height 11
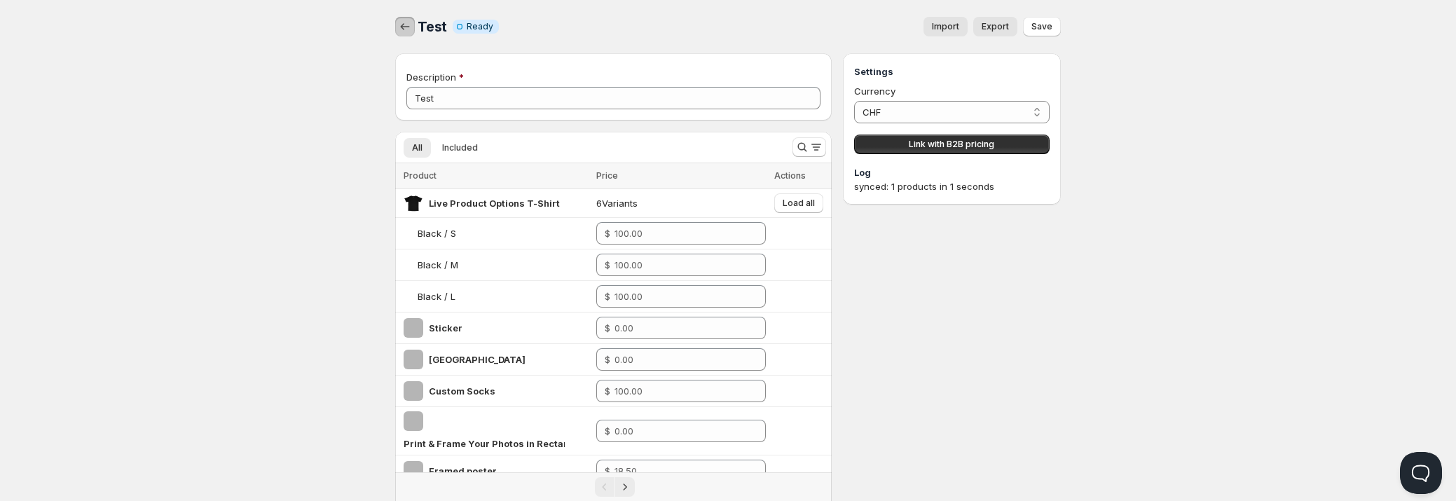
click at [399, 25] on icon "button" at bounding box center [405, 27] width 14 height 14
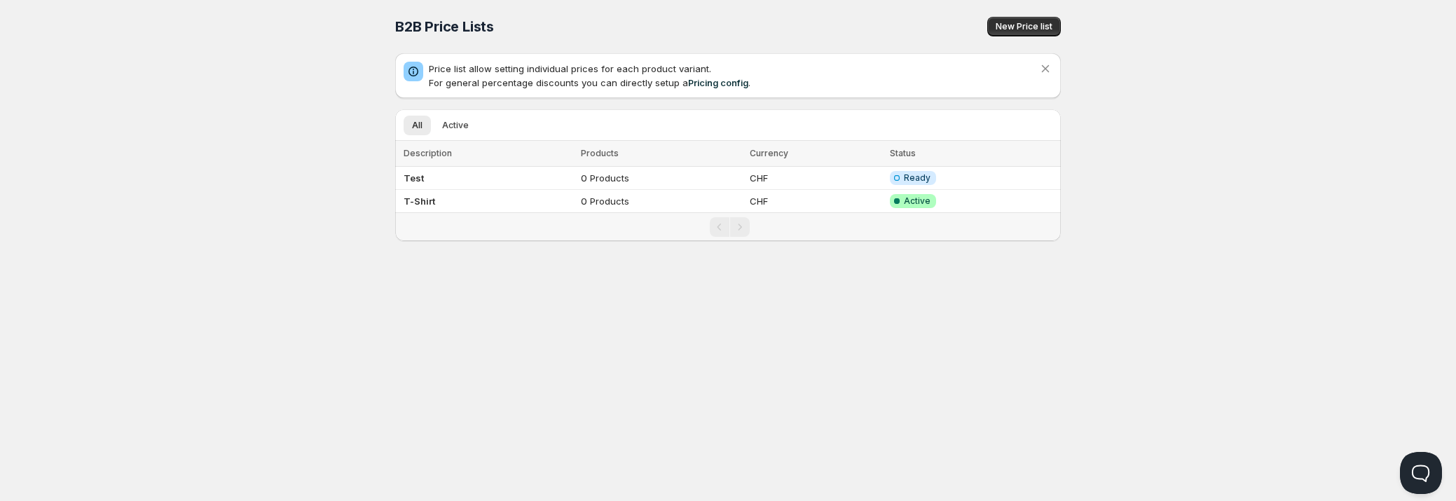
click at [474, 199] on td "T-Shirt" at bounding box center [485, 201] width 181 height 23
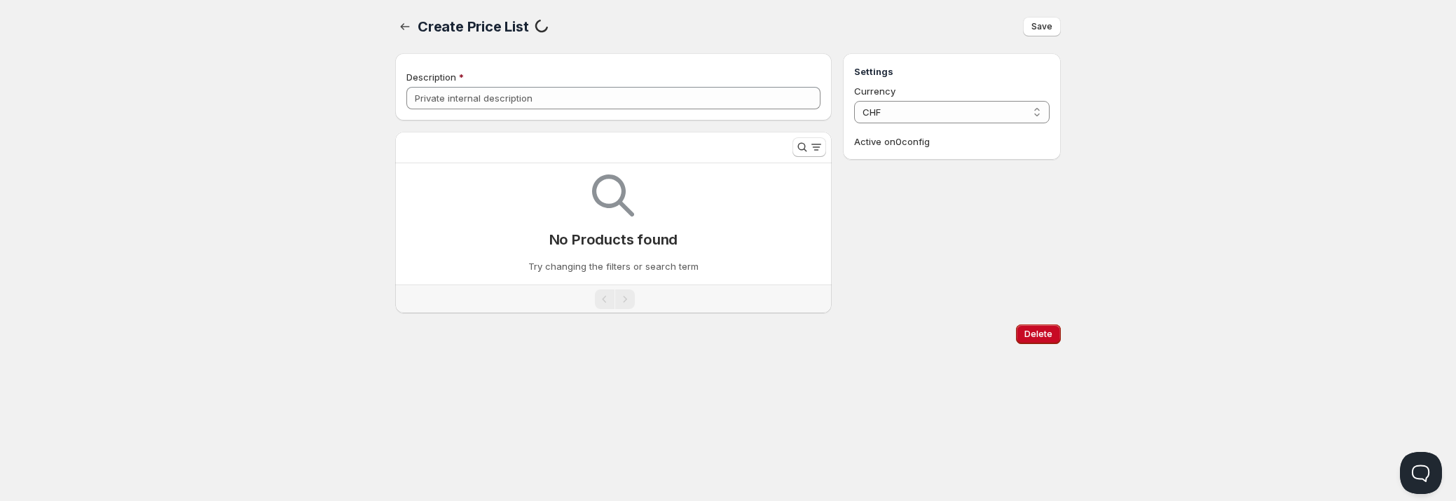
type input "T-Shirt"
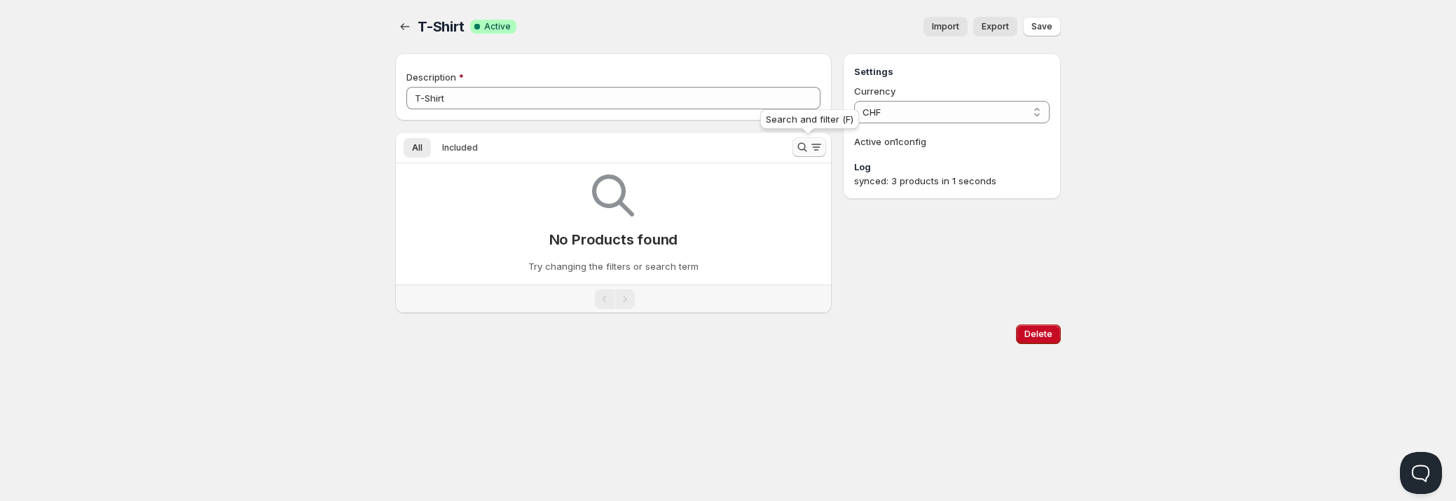
click at [801, 146] on icon "Search and filter results" at bounding box center [802, 147] width 14 height 14
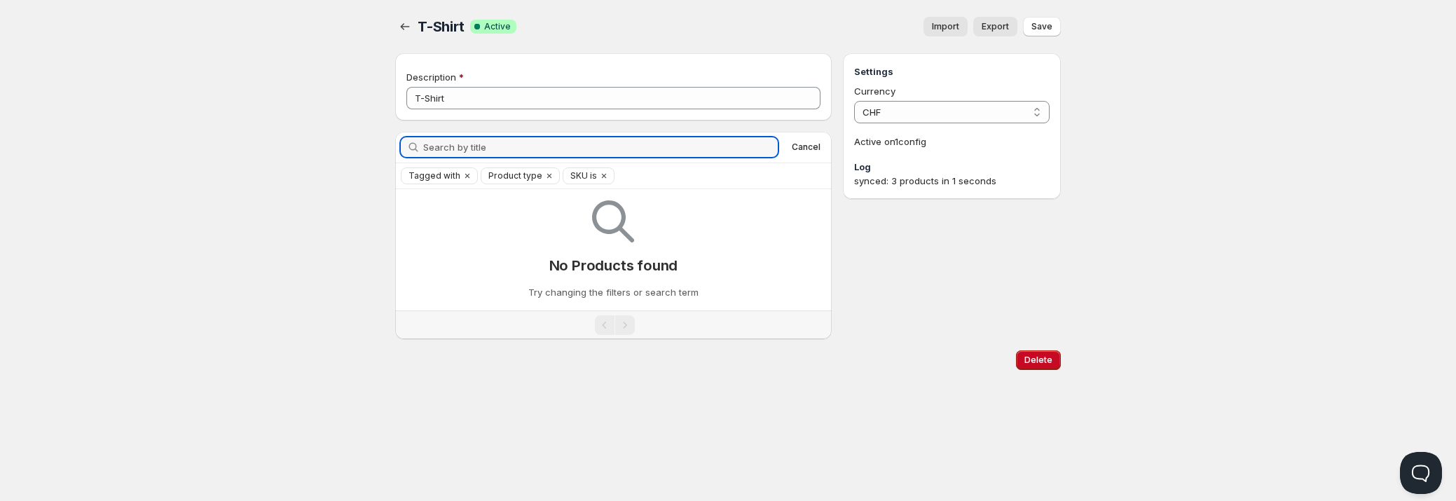
type input "personalized"
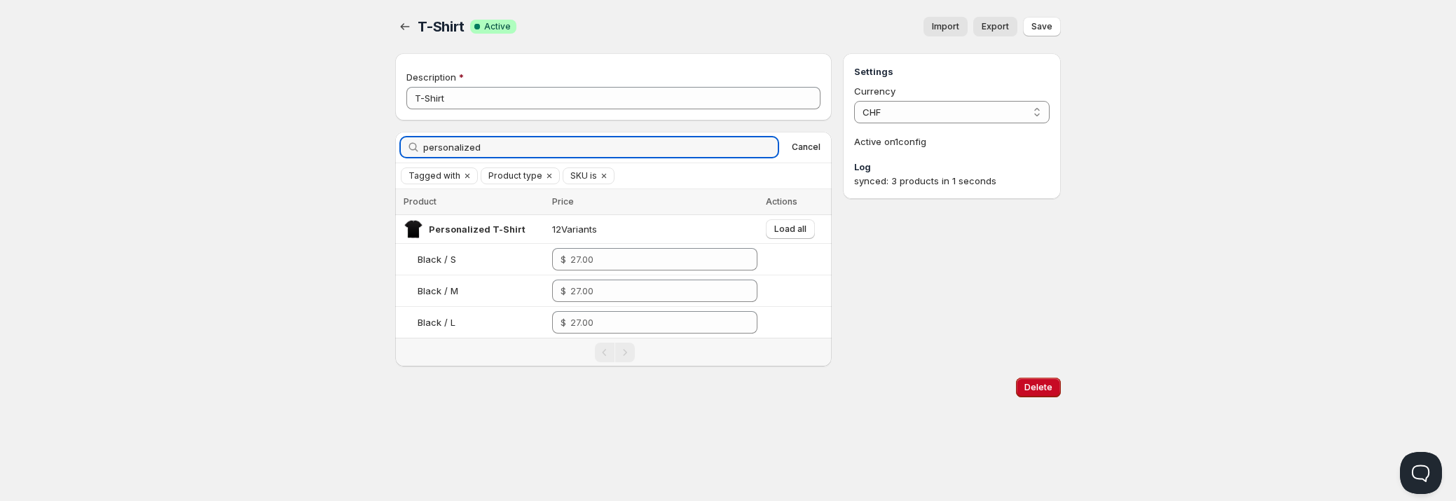
drag, startPoint x: 521, startPoint y: 148, endPoint x: 392, endPoint y: 146, distance: 128.2
click at [401, 146] on div "personalized Clear" at bounding box center [589, 147] width 377 height 20
type input "personalized"
click at [1038, 29] on span "Save" at bounding box center [1041, 26] width 21 height 11
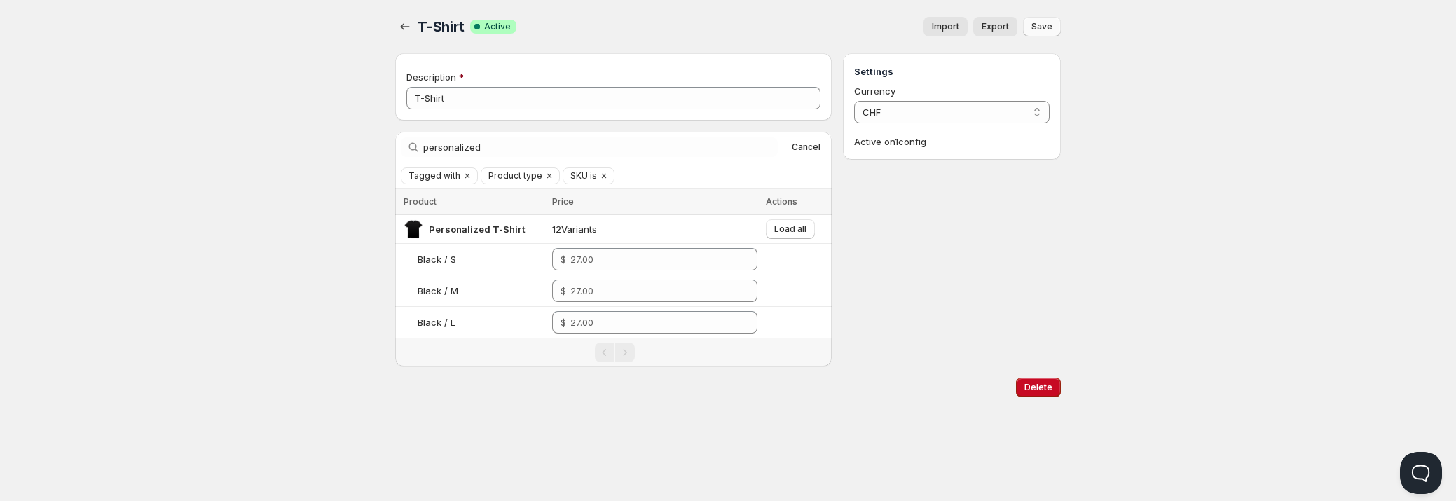
click at [1040, 27] on span "Save" at bounding box center [1041, 26] width 21 height 11
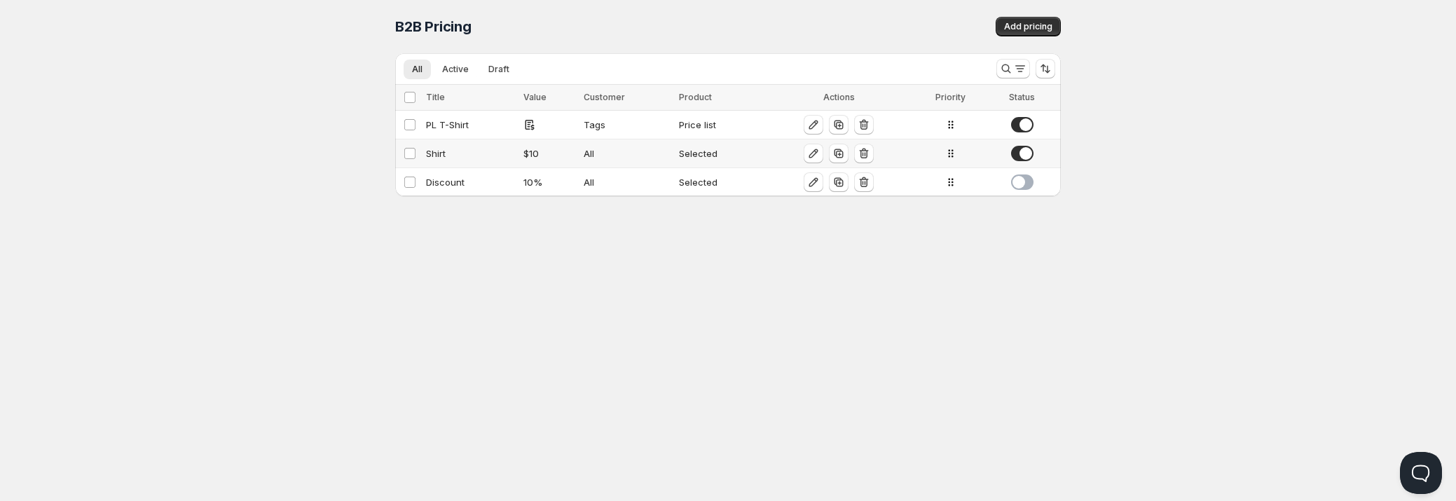
click at [467, 152] on div "Shirt" at bounding box center [470, 153] width 89 height 14
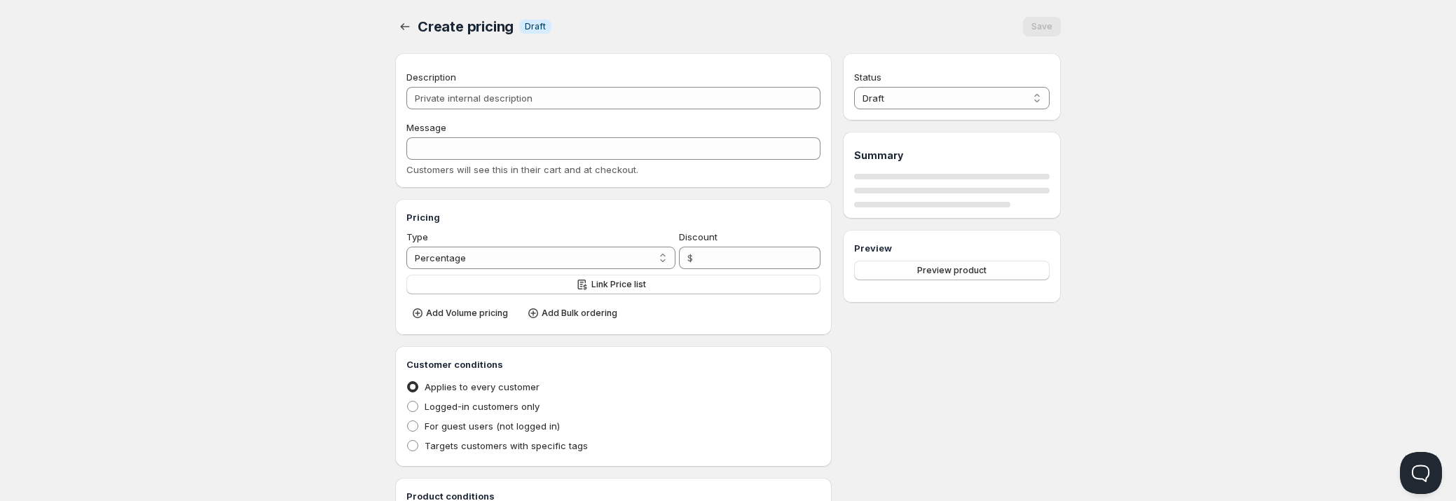
type input "Shirt"
type input "SHIRT"
select select "2"
type input "10"
radio input "true"
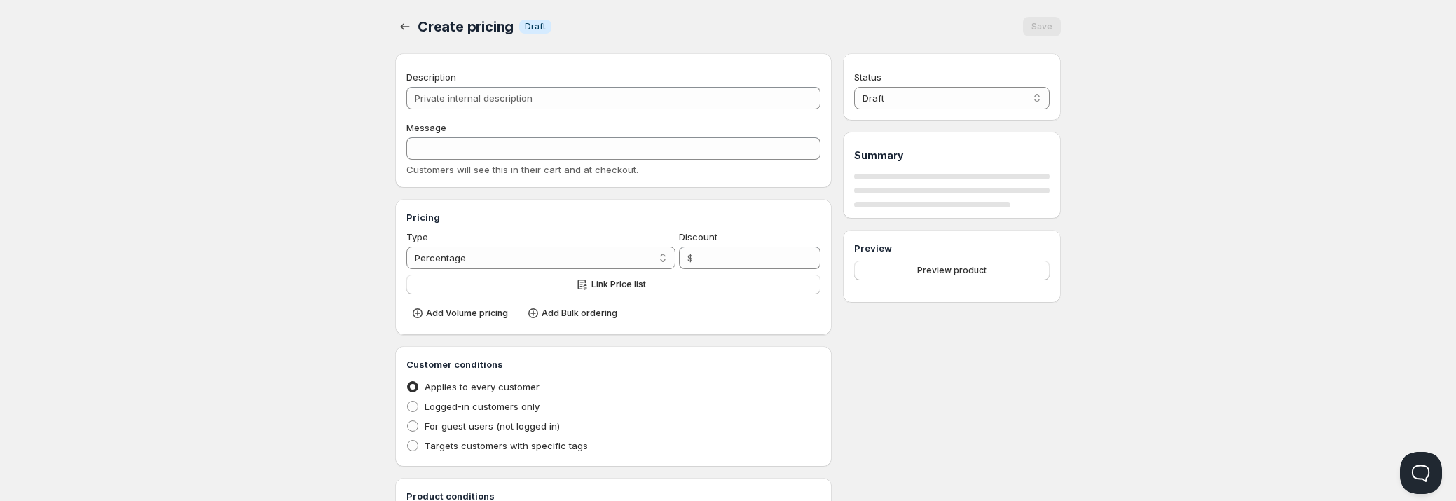
radio input "true"
select select "1"
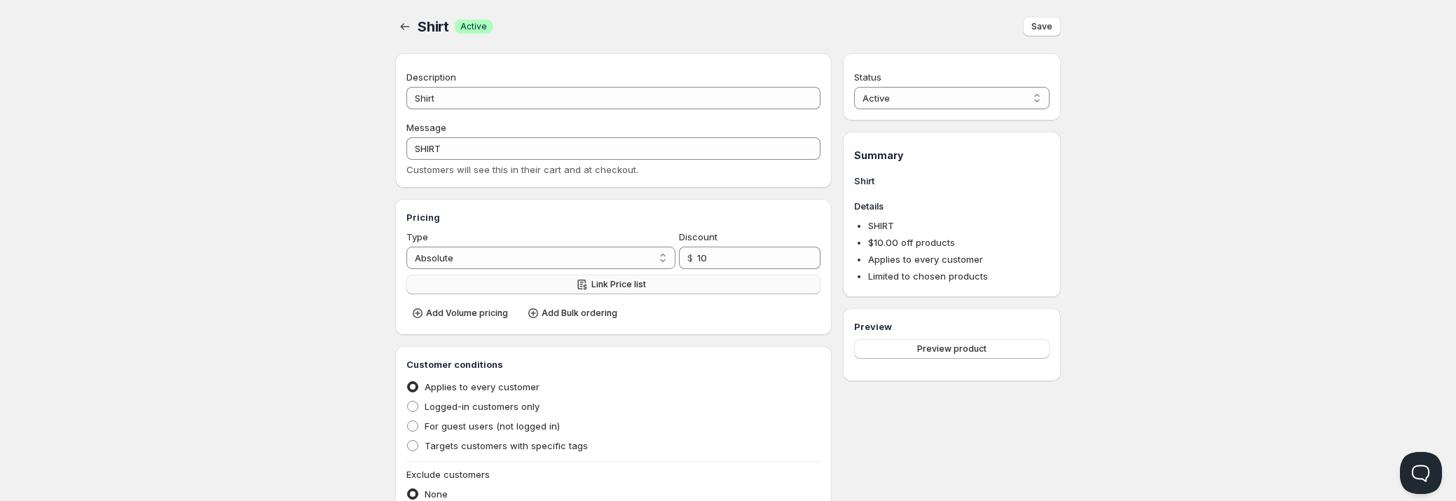
click at [632, 286] on span "Link Price list" at bounding box center [618, 284] width 55 height 11
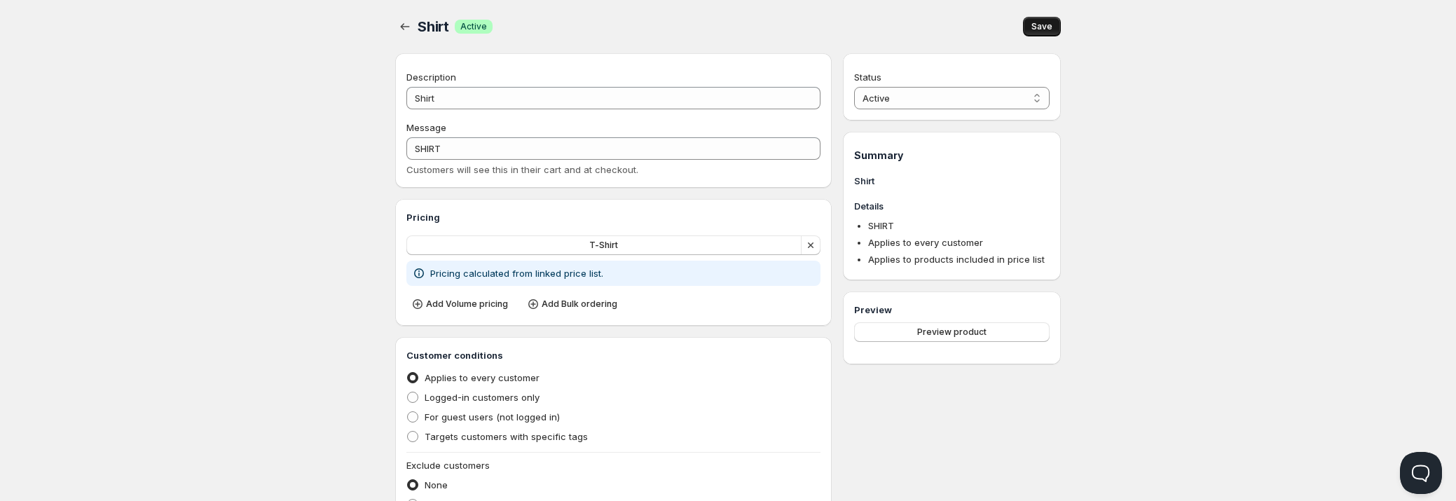
click at [1037, 28] on span "Save" at bounding box center [1041, 26] width 21 height 11
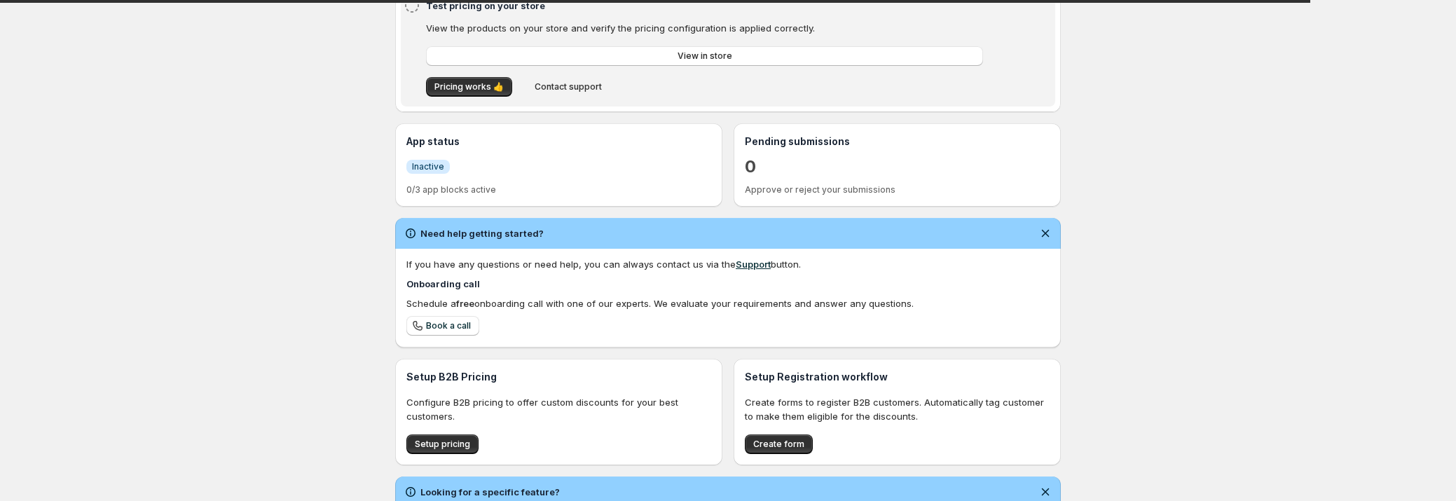
scroll to position [254, 0]
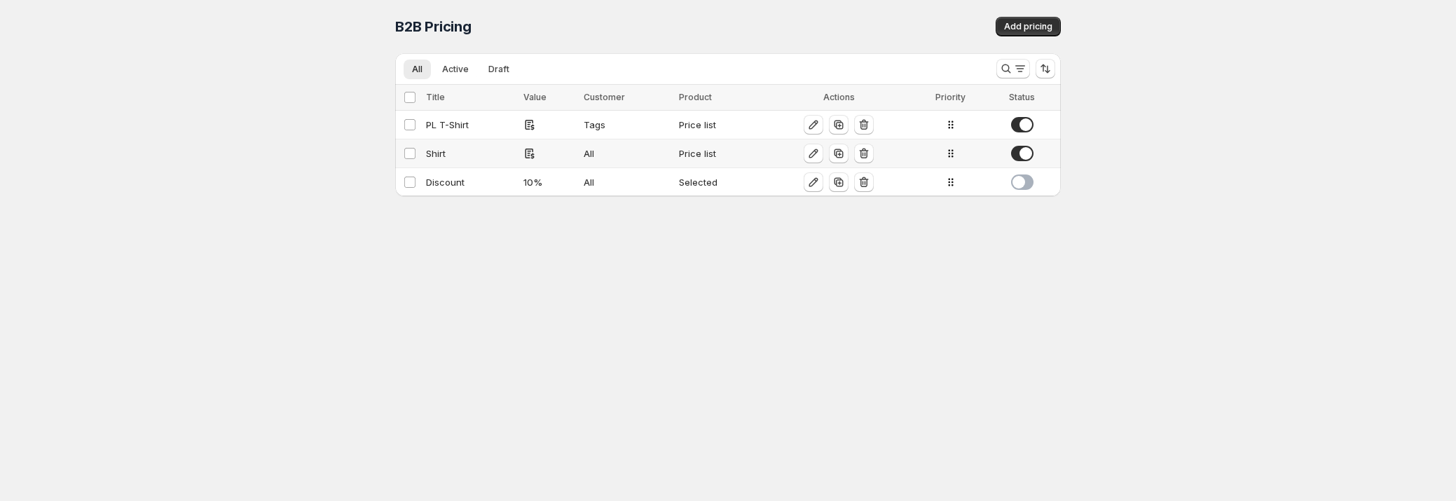
click at [469, 157] on div "Shirt" at bounding box center [470, 153] width 89 height 14
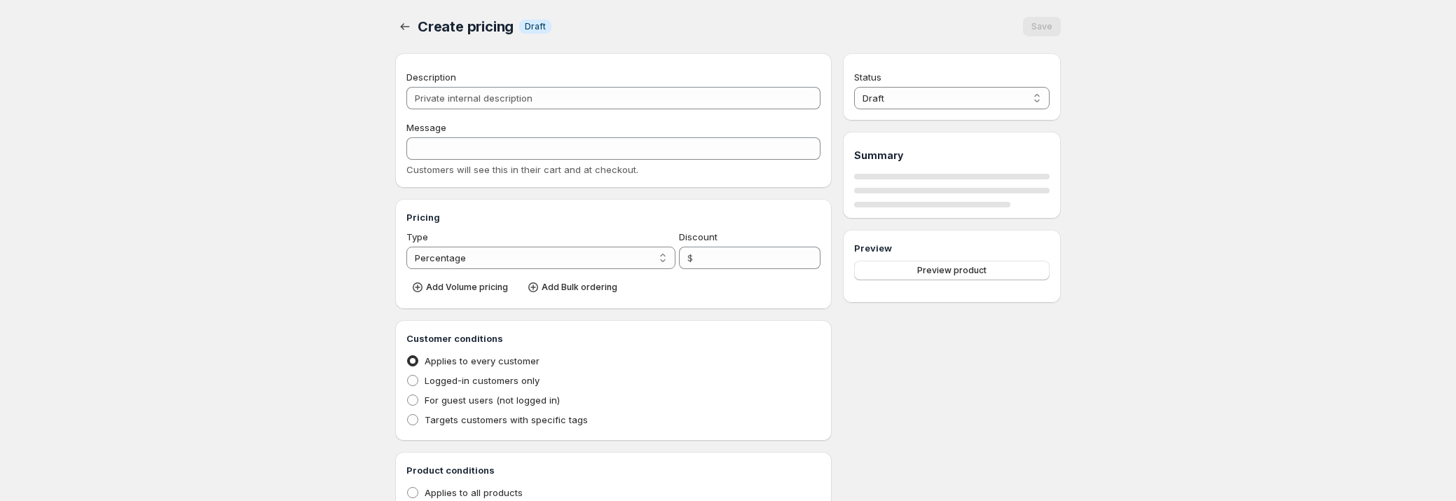
type input "Shirt"
type input "SHIRT"
radio input "true"
select select "1"
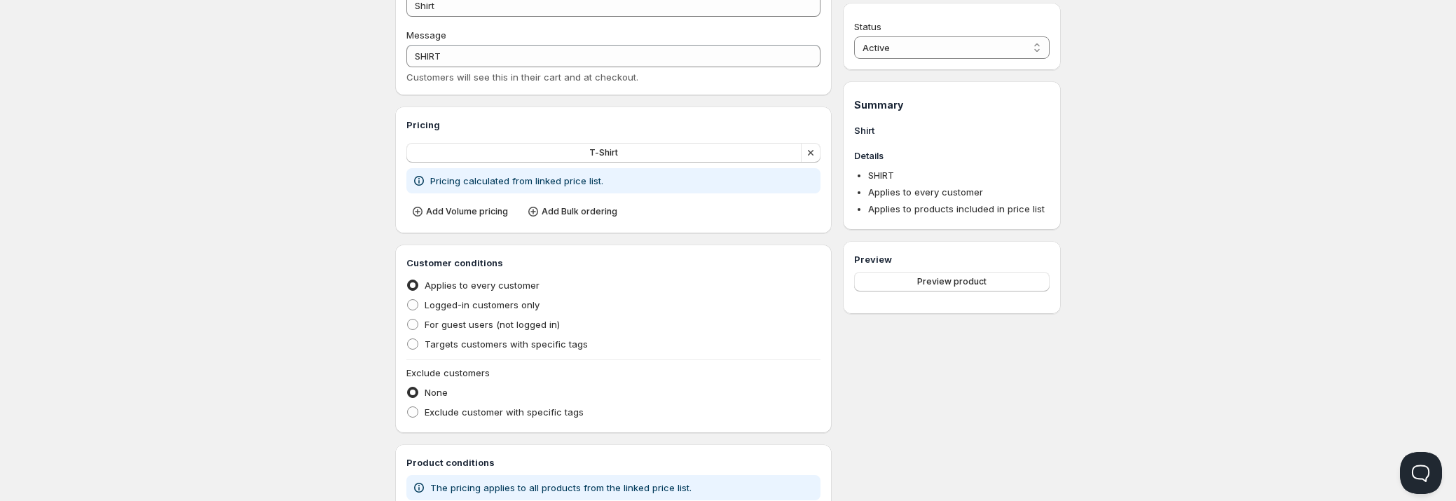
scroll to position [63, 0]
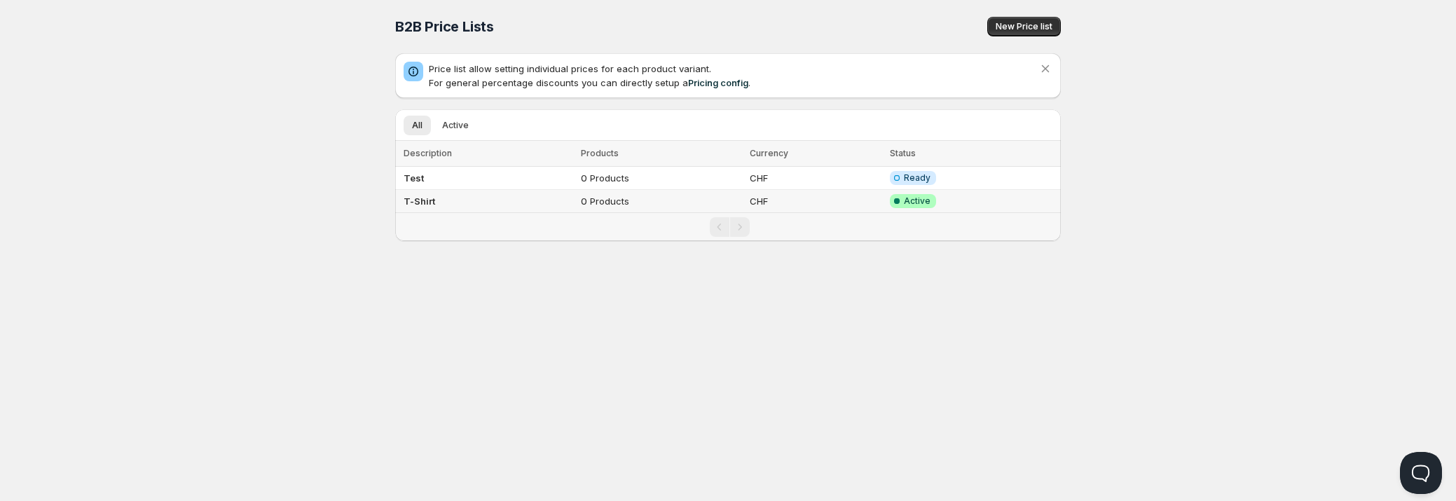
click at [503, 193] on td "T-Shirt" at bounding box center [485, 201] width 181 height 23
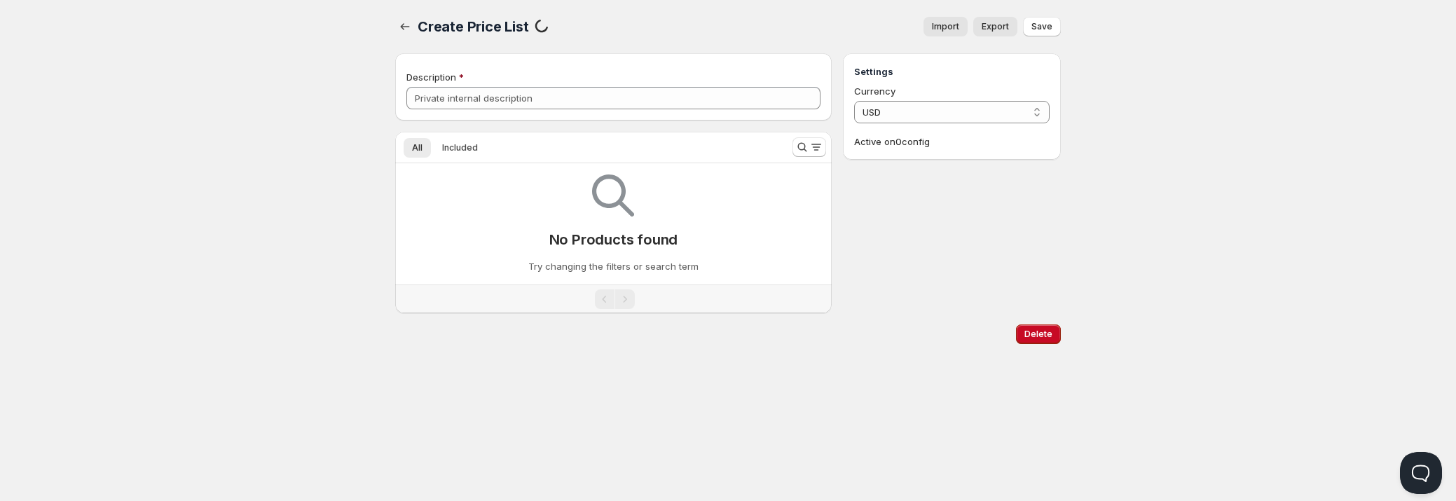
type input "T-Shirt"
select select "CHF"
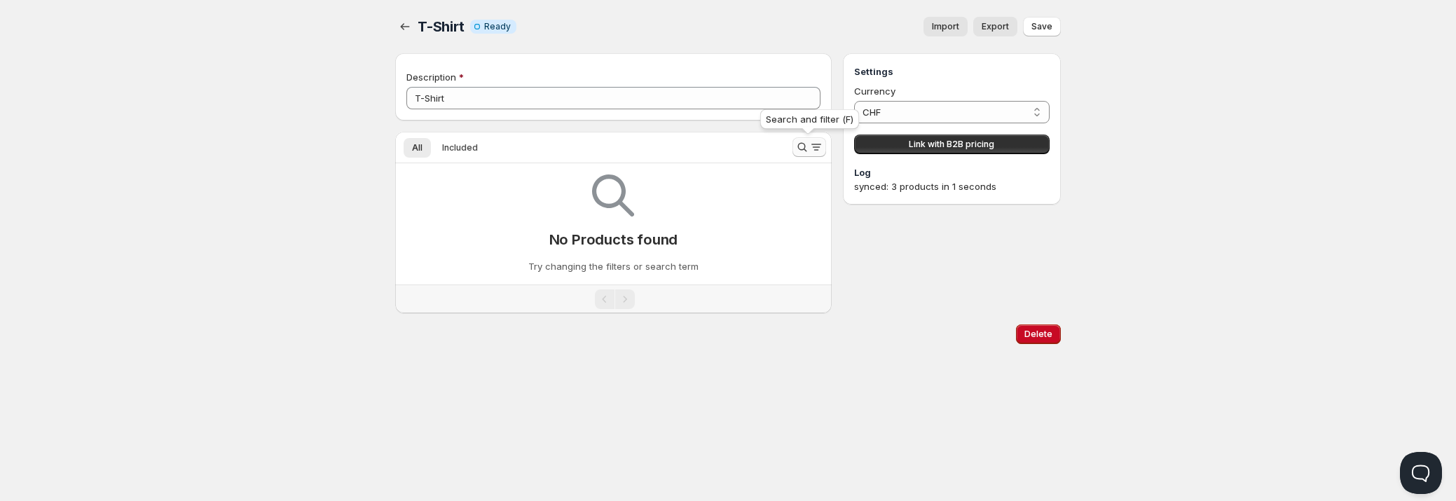
click at [801, 144] on icon "Search and filter results" at bounding box center [802, 147] width 14 height 14
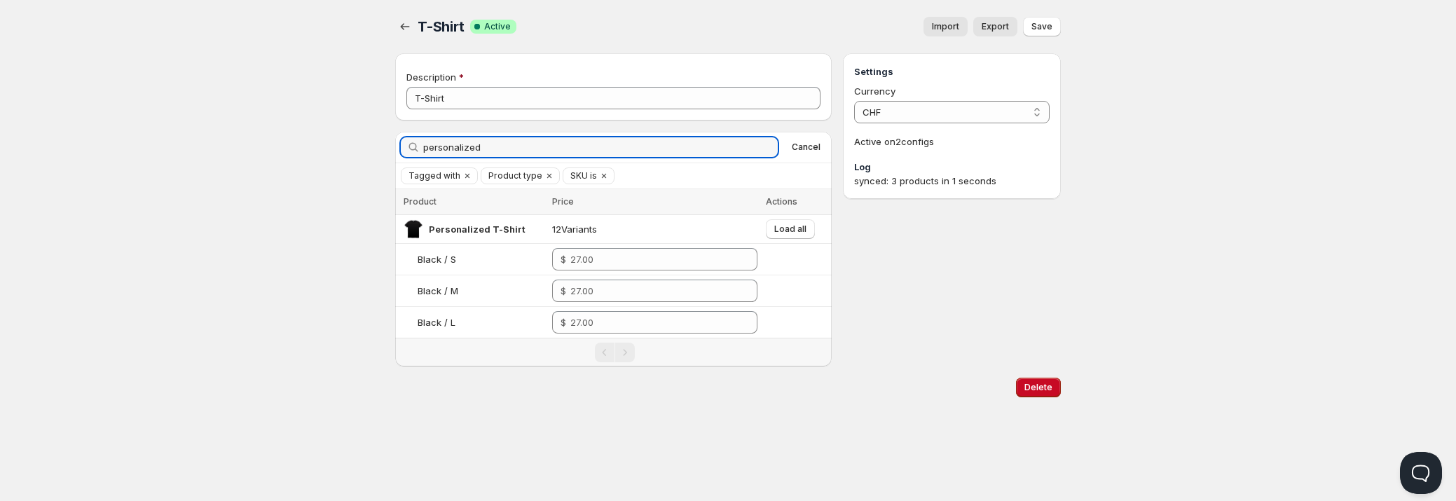
type input "personalized"
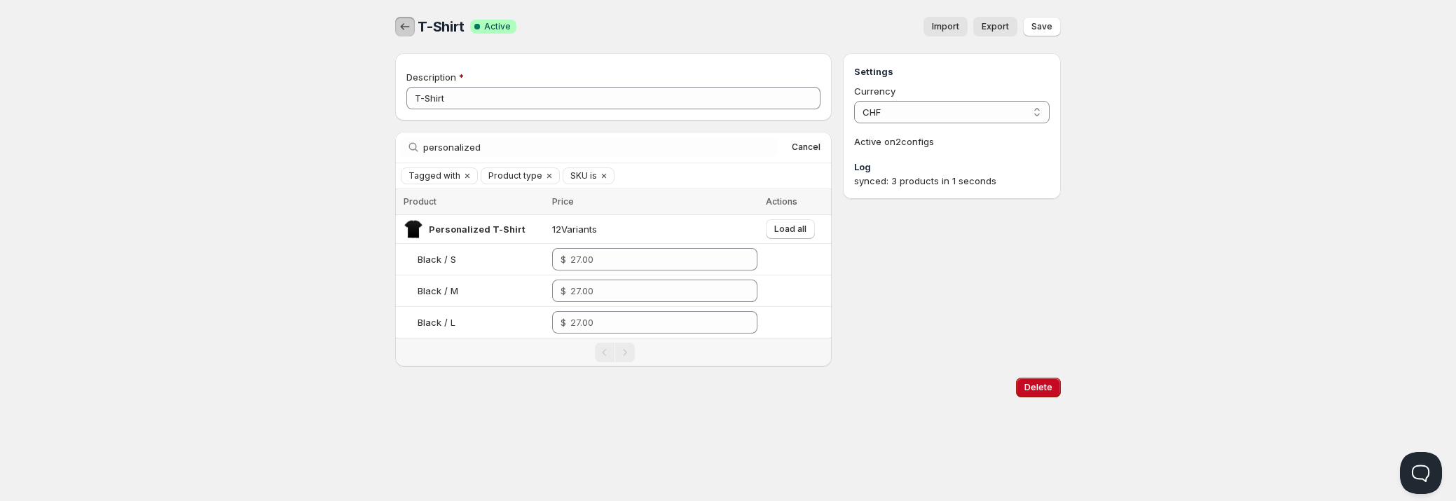
click at [403, 29] on icon "button" at bounding box center [405, 27] width 14 height 14
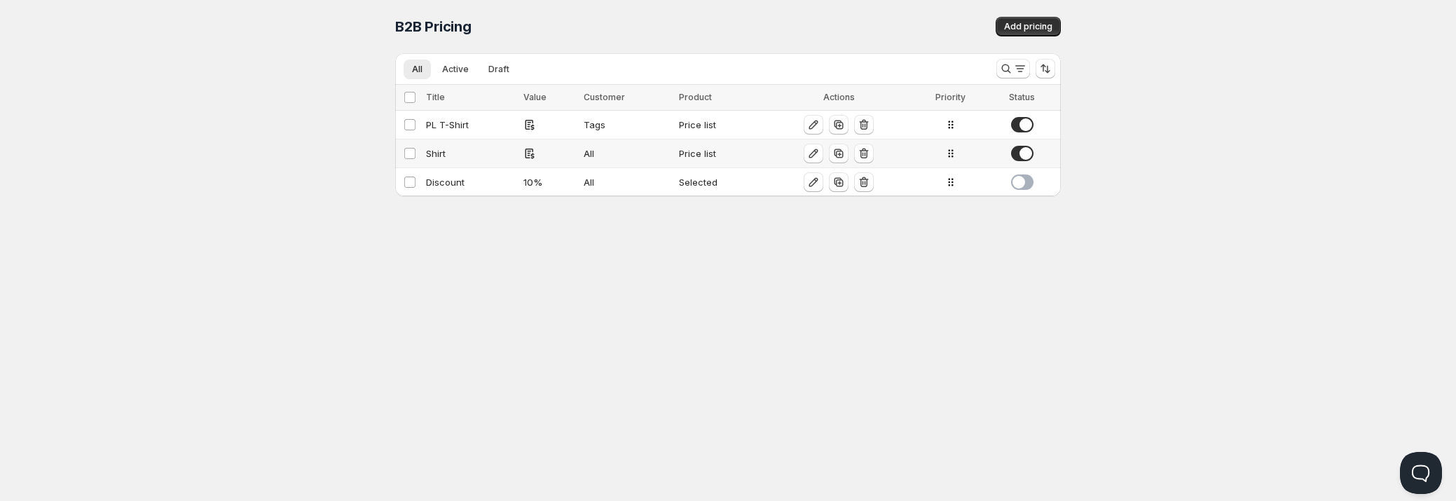
click at [489, 153] on div "Shirt" at bounding box center [470, 153] width 89 height 14
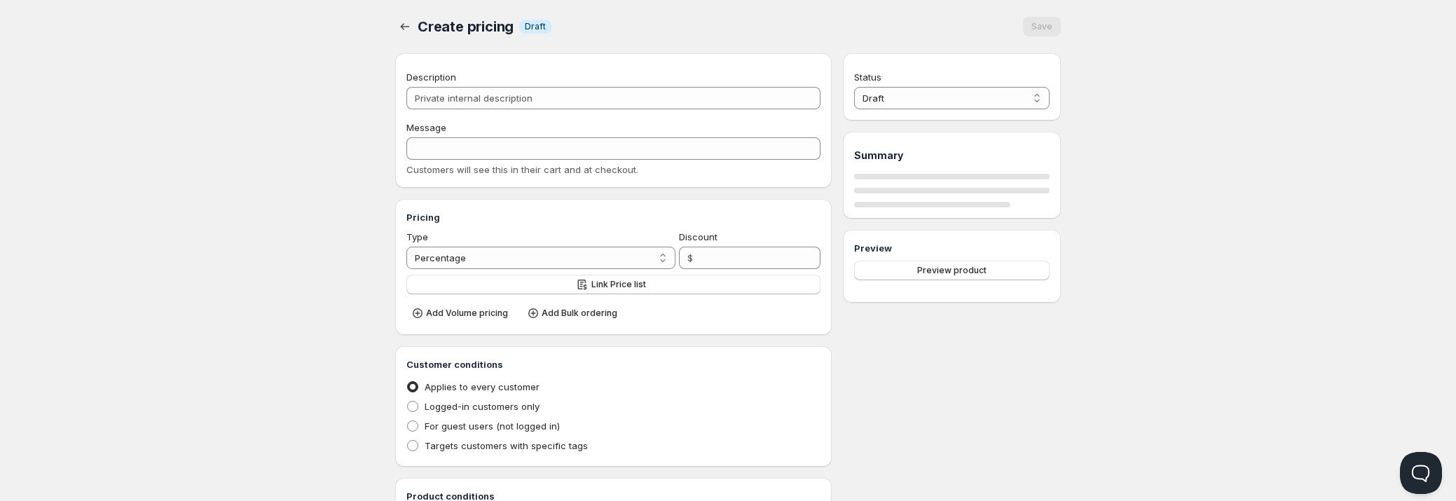
type input "Shirt"
type input "SHIRT"
type input "0"
radio input "true"
select select "1"
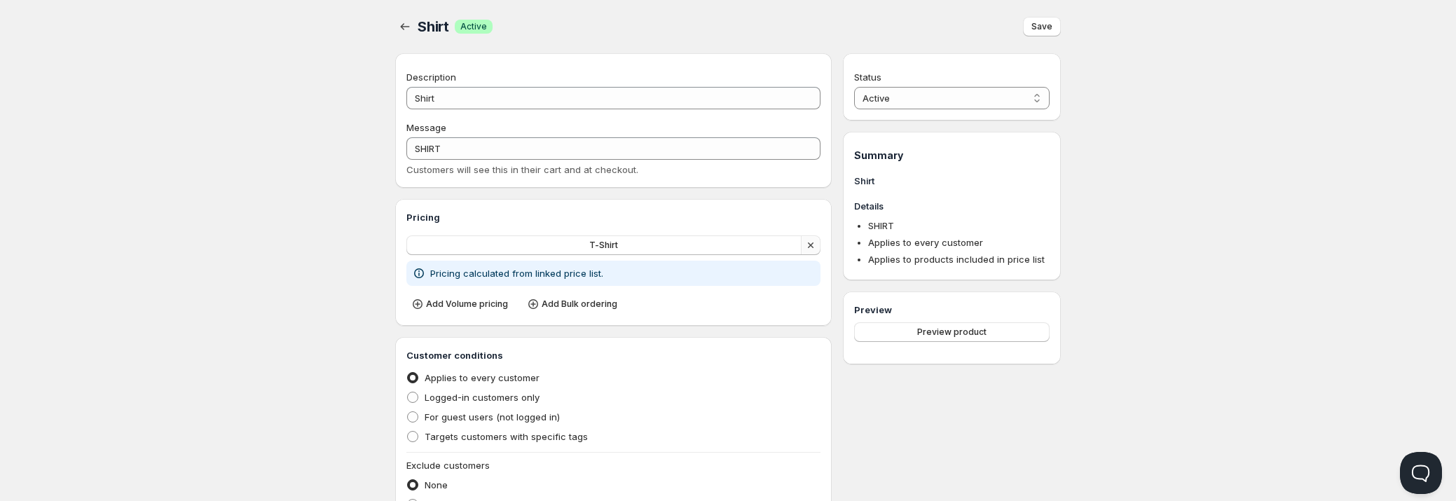
click at [811, 245] on icon "button" at bounding box center [811, 245] width 14 height 14
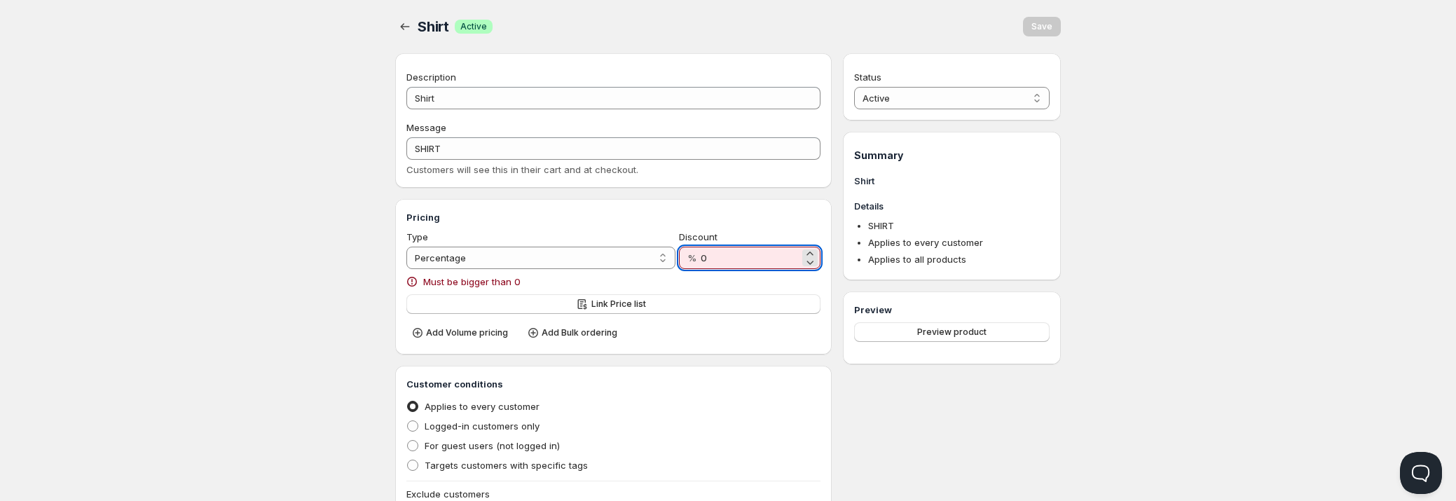
click at [719, 258] on input "0" at bounding box center [750, 258] width 99 height 22
click at [519, 252] on select "Percentage Absolute" at bounding box center [540, 258] width 269 height 22
select select "2"
click at [406, 247] on select "Percentage Absolute" at bounding box center [540, 258] width 269 height 22
click at [711, 252] on input "0" at bounding box center [748, 258] width 102 height 22
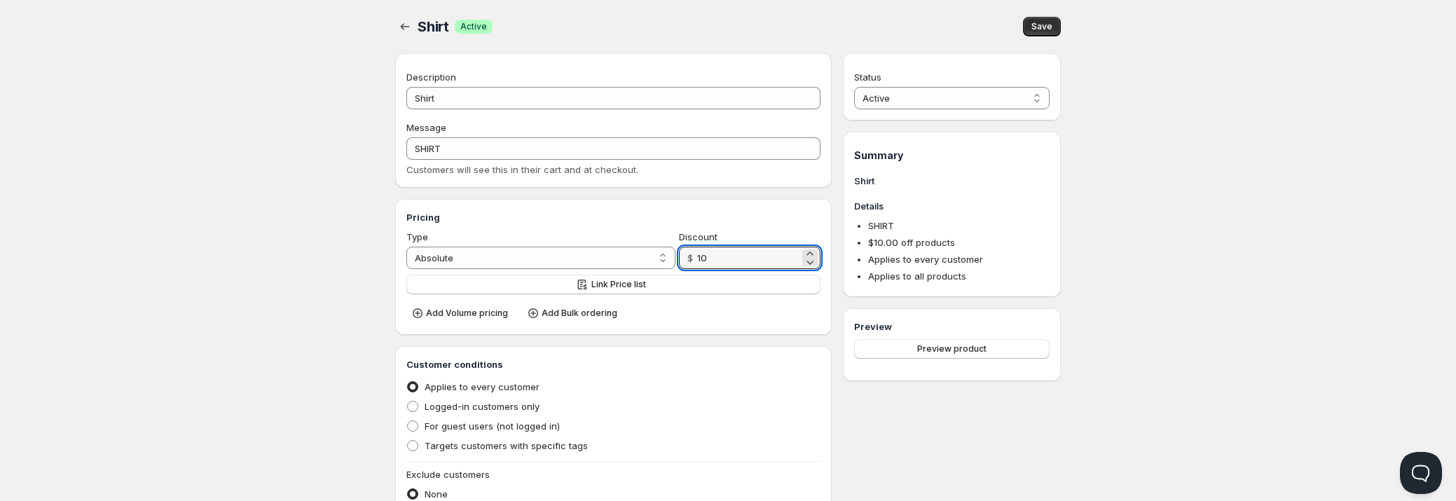
type input "10"
click at [1180, 146] on div "Home Pricing Price lists Checkout Forms Submissions Settings Features Plans Shi…" at bounding box center [728, 442] width 1456 height 884
click at [1049, 25] on span "Save" at bounding box center [1041, 26] width 21 height 11
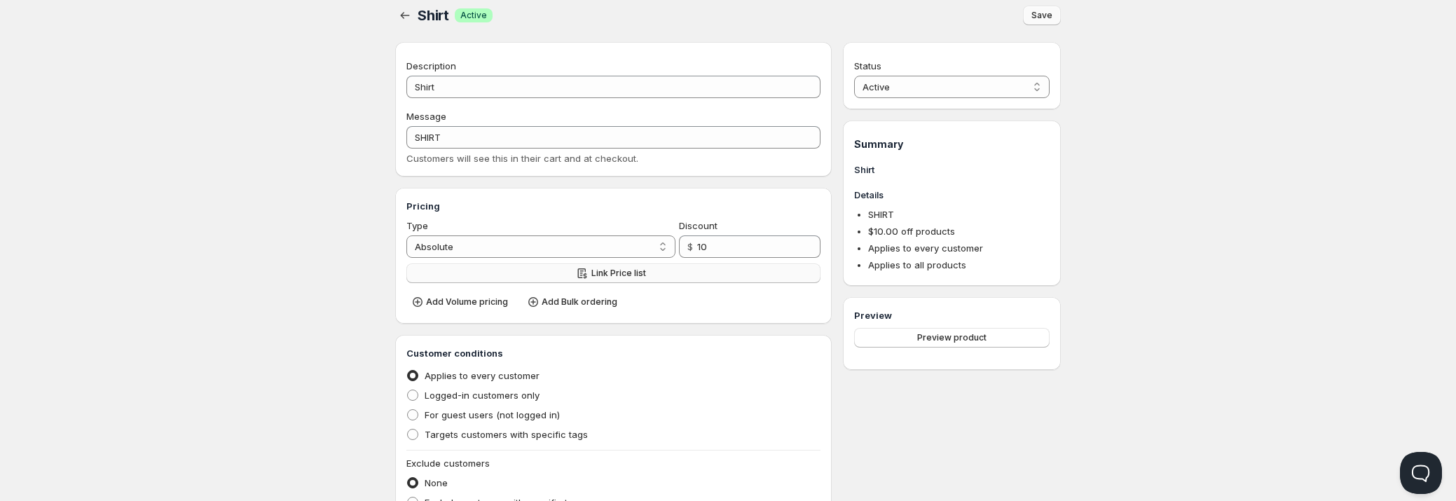
scroll to position [1, 0]
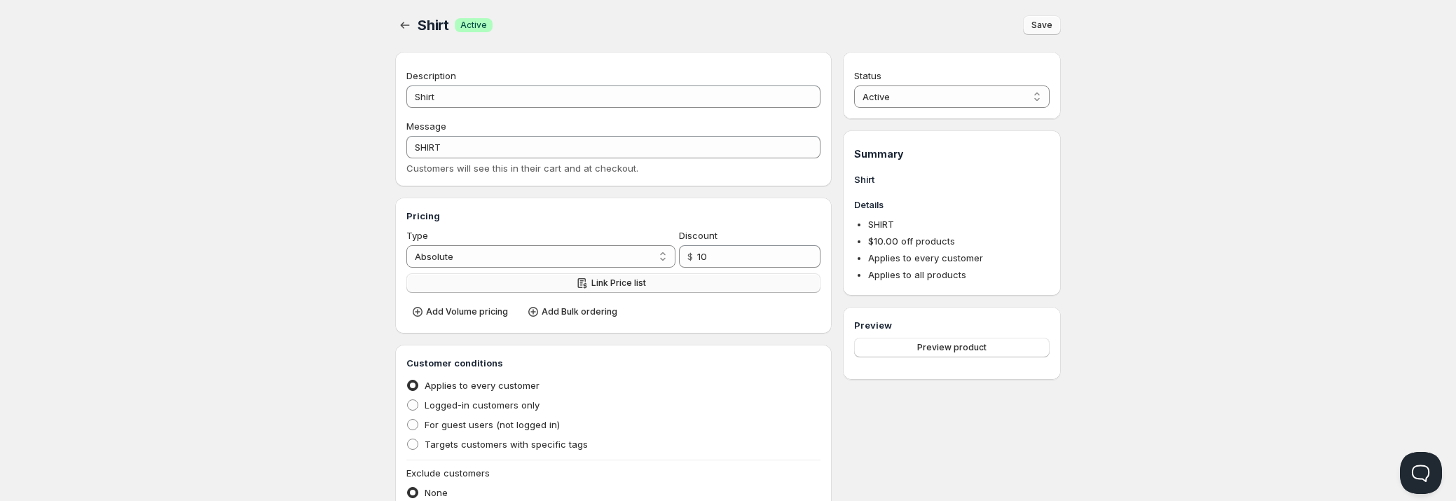
click at [632, 282] on span "Link Price list" at bounding box center [618, 282] width 55 height 11
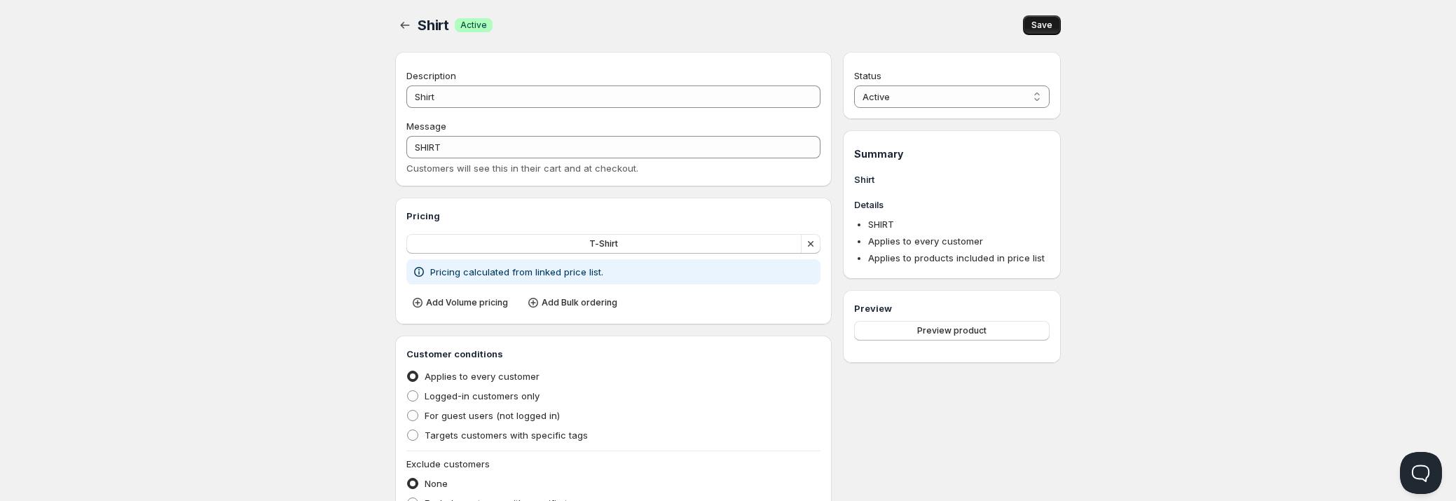
click at [1047, 20] on span "Save" at bounding box center [1041, 25] width 21 height 11
